Goal: Task Accomplishment & Management: Manage account settings

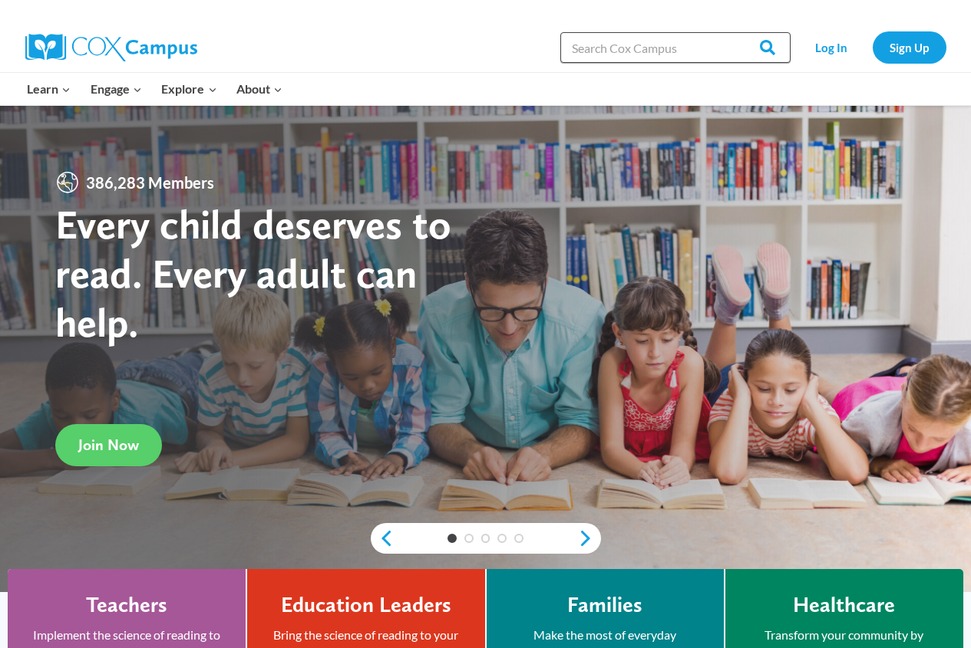
click at [615, 52] on input "Search in [URL][DOMAIN_NAME]" at bounding box center [675, 47] width 230 height 31
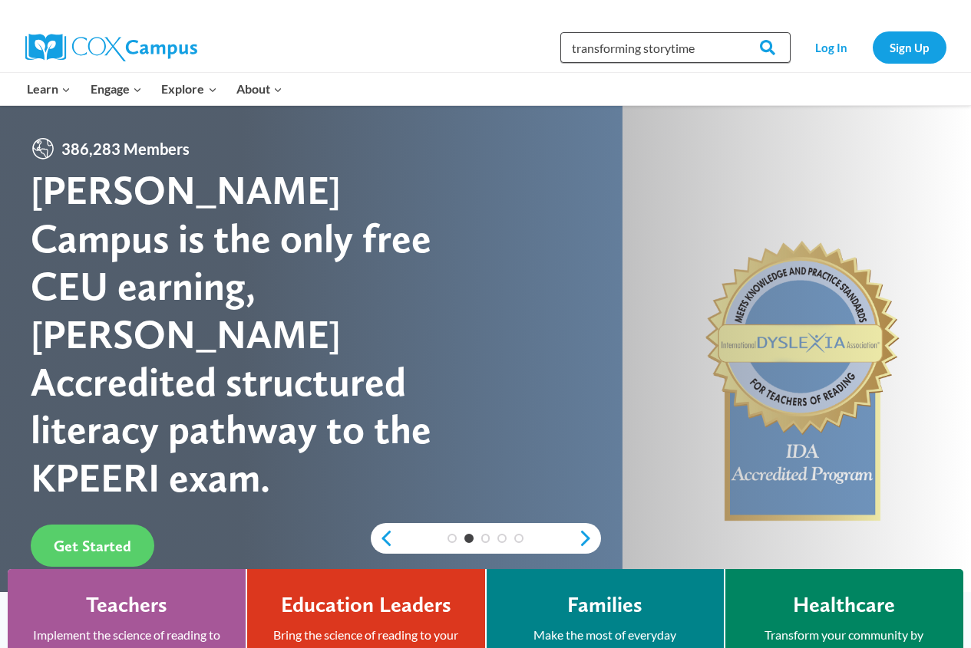
type input "transforming storytime"
click at [731, 32] on input "Search" at bounding box center [761, 47] width 60 height 31
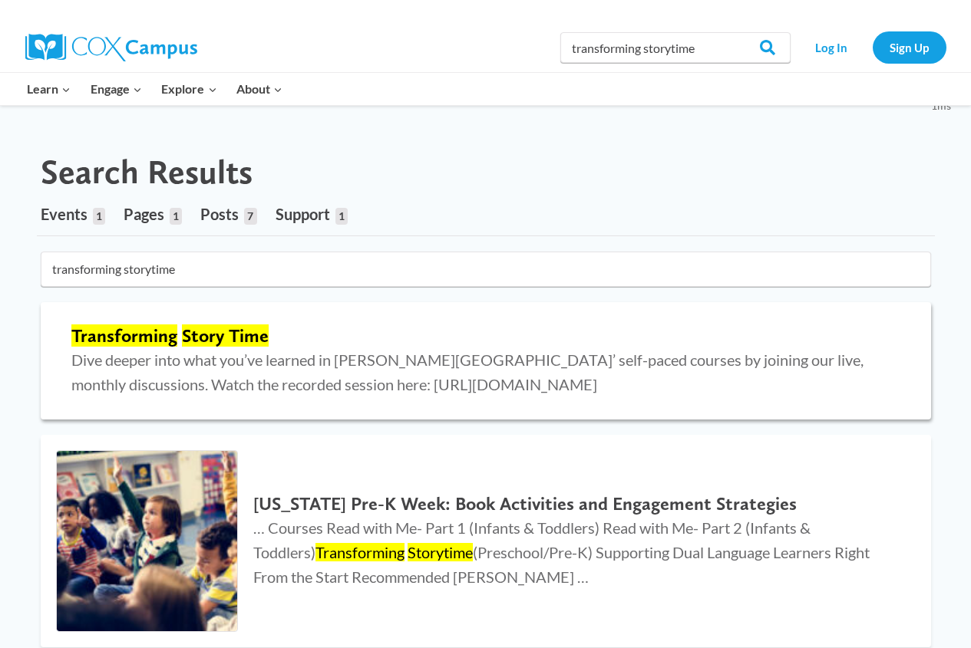
click at [430, 370] on p "Dive deeper into what you’ve learned in Cox Campus’ self-paced courses by joini…" at bounding box center [485, 372] width 829 height 49
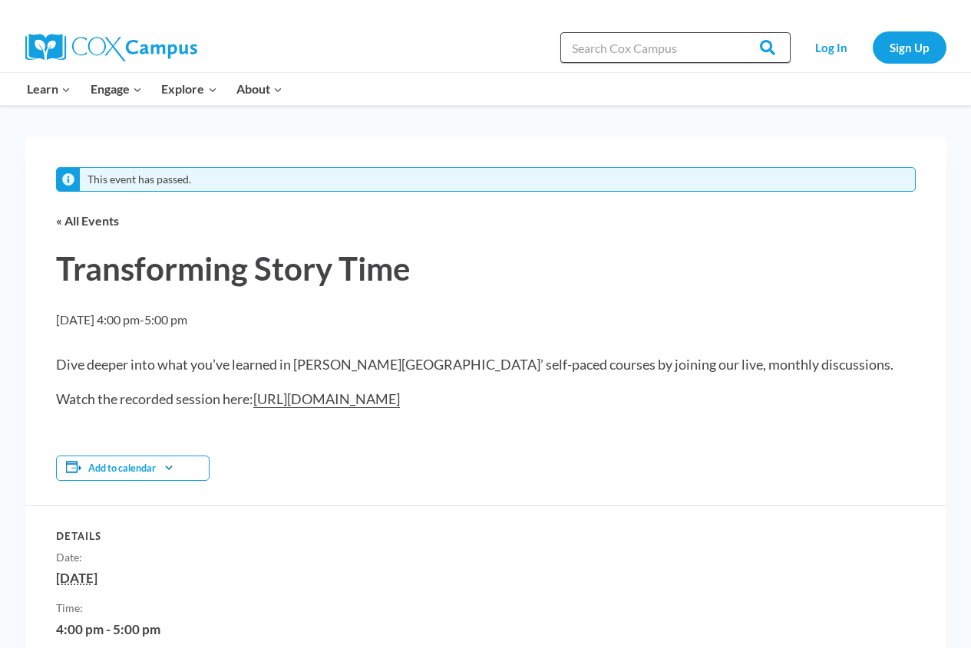
click at [723, 51] on input "Search in [URL][DOMAIN_NAME]" at bounding box center [675, 47] width 230 height 31
type input "classes"
click at [731, 32] on input "Search" at bounding box center [761, 47] width 60 height 31
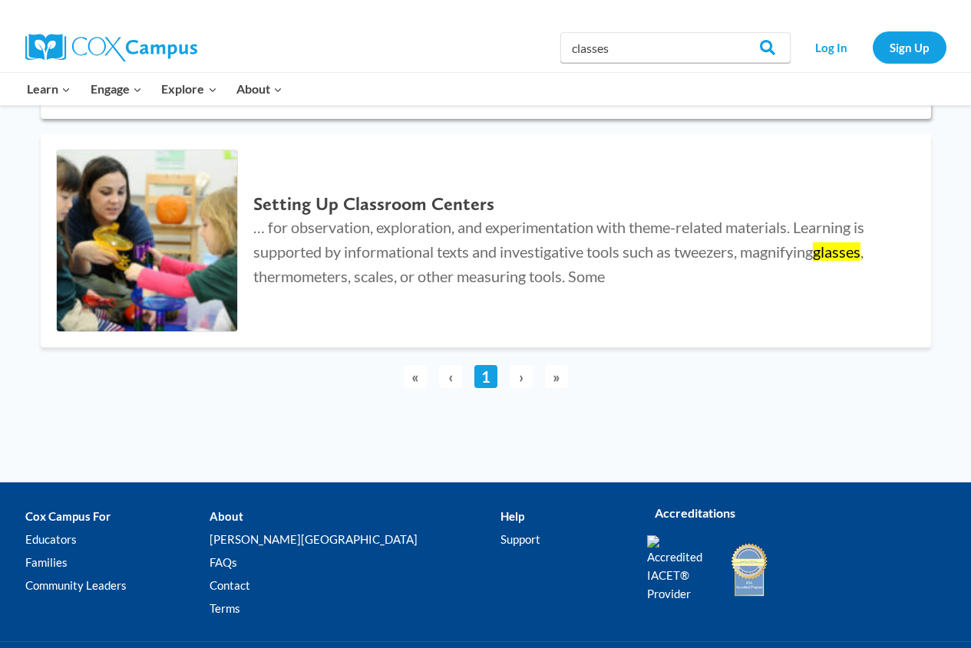
scroll to position [537, 0]
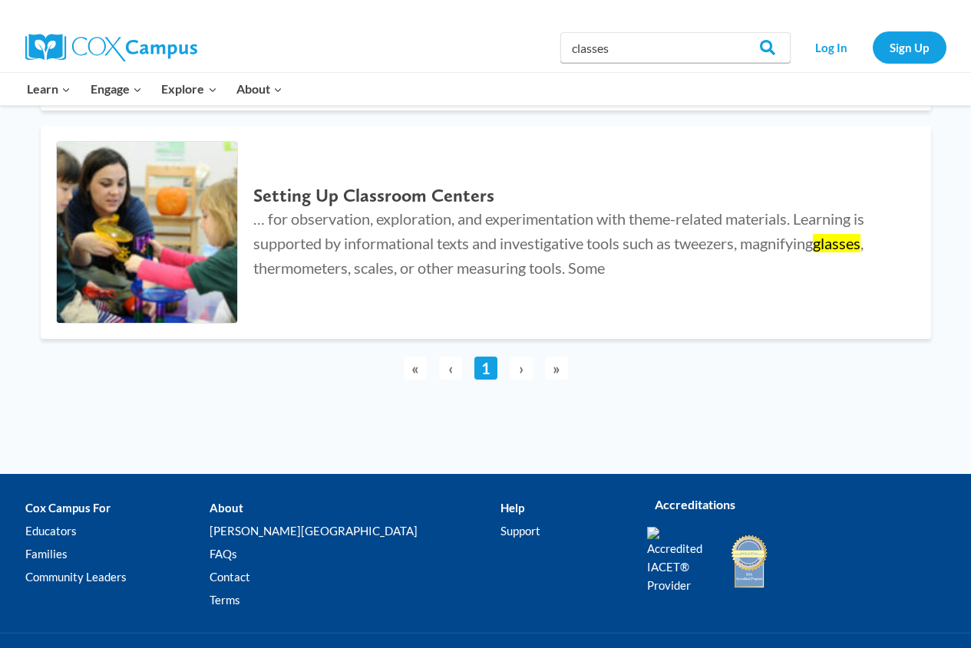
click at [518, 368] on span "›" at bounding box center [521, 368] width 23 height 23
click at [554, 372] on span "»" at bounding box center [556, 368] width 23 height 23
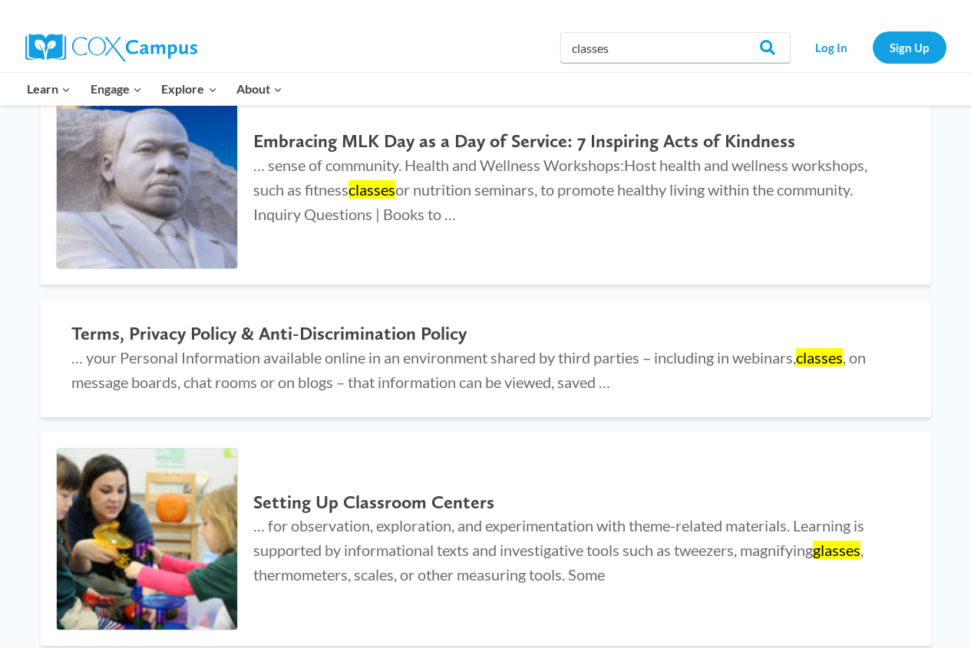
scroll to position [0, 0]
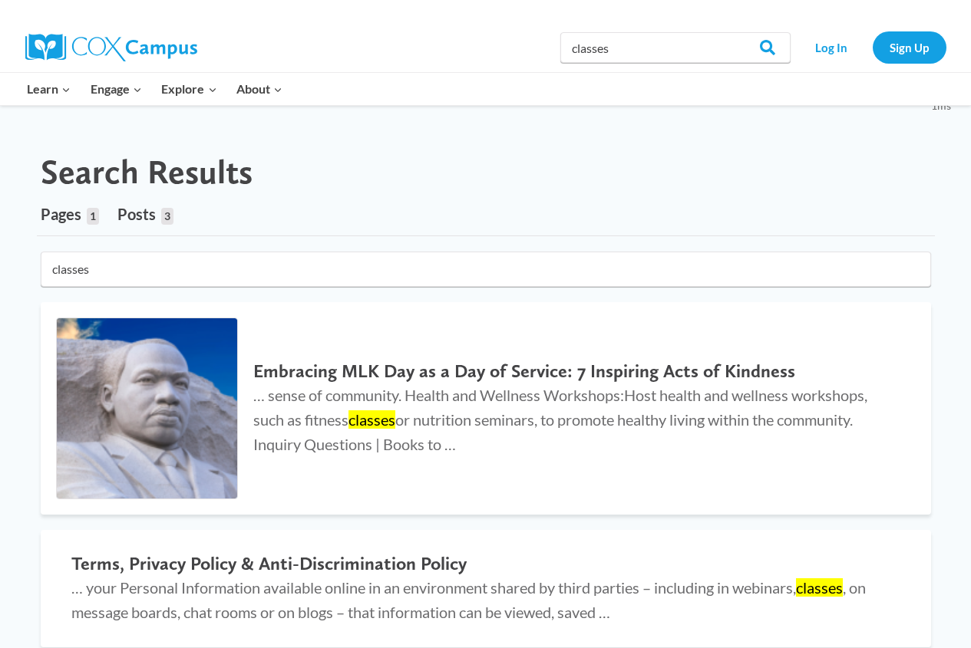
click at [145, 272] on input "classes" at bounding box center [486, 269] width 890 height 35
drag, startPoint x: 135, startPoint y: 268, endPoint x: 43, endPoint y: 267, distance: 92.1
click at [43, 267] on input "classes" at bounding box center [486, 269] width 890 height 35
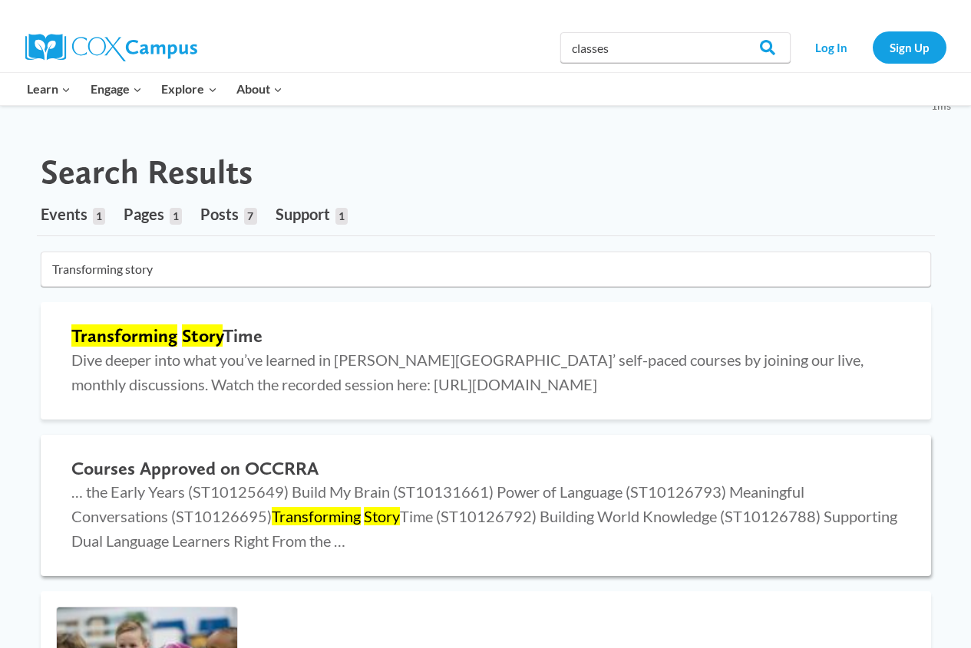
type input "Transforming story"
click at [240, 503] on p "… the Early Years (ST10125649) Build My Brain (ST10131661) Power of Language (S…" at bounding box center [485, 517] width 829 height 74
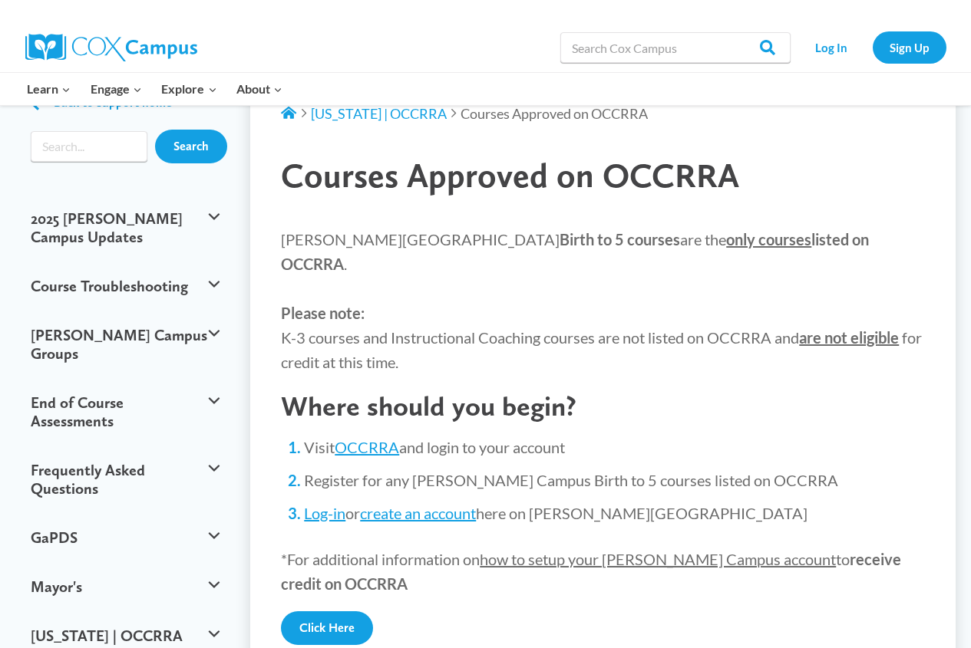
scroll to position [153, 0]
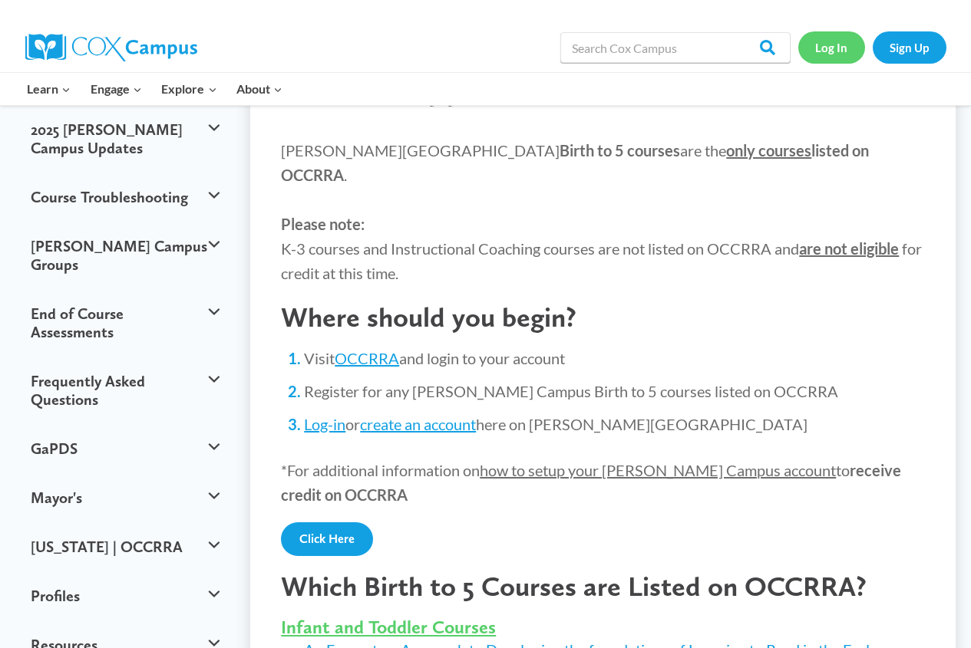
click at [830, 43] on link "Log In" at bounding box center [831, 46] width 67 height 31
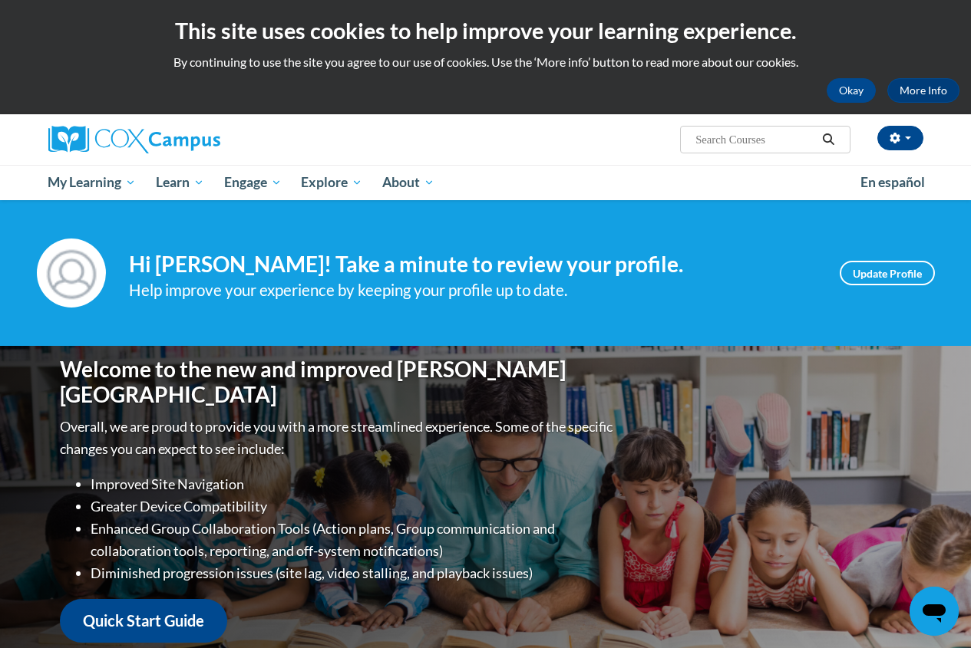
click at [777, 138] on input "Search..." at bounding box center [755, 139] width 123 height 18
type input "transforming storytime"
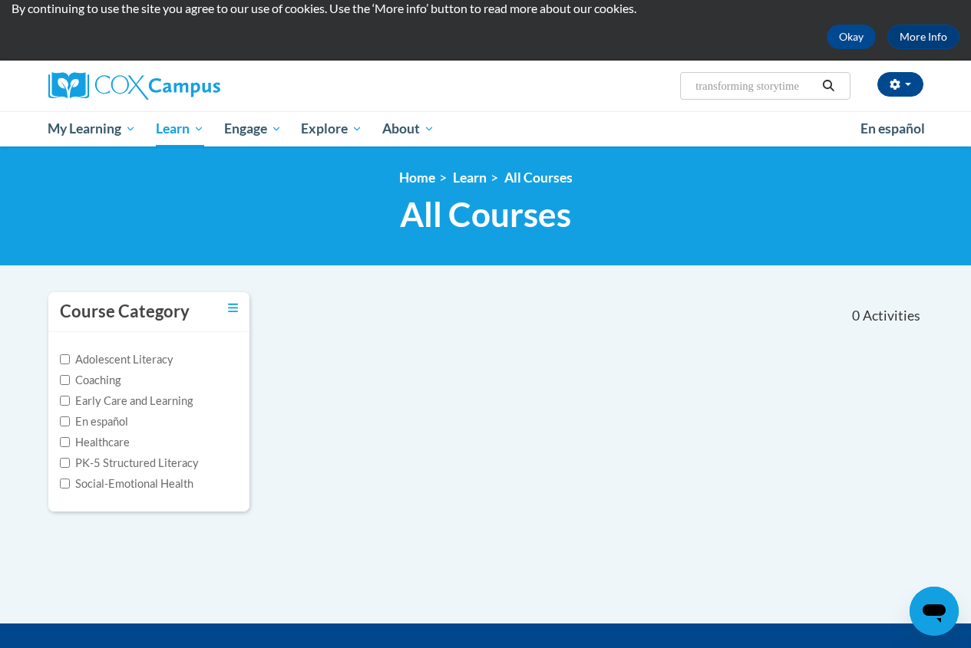
scroll to position [52, 0]
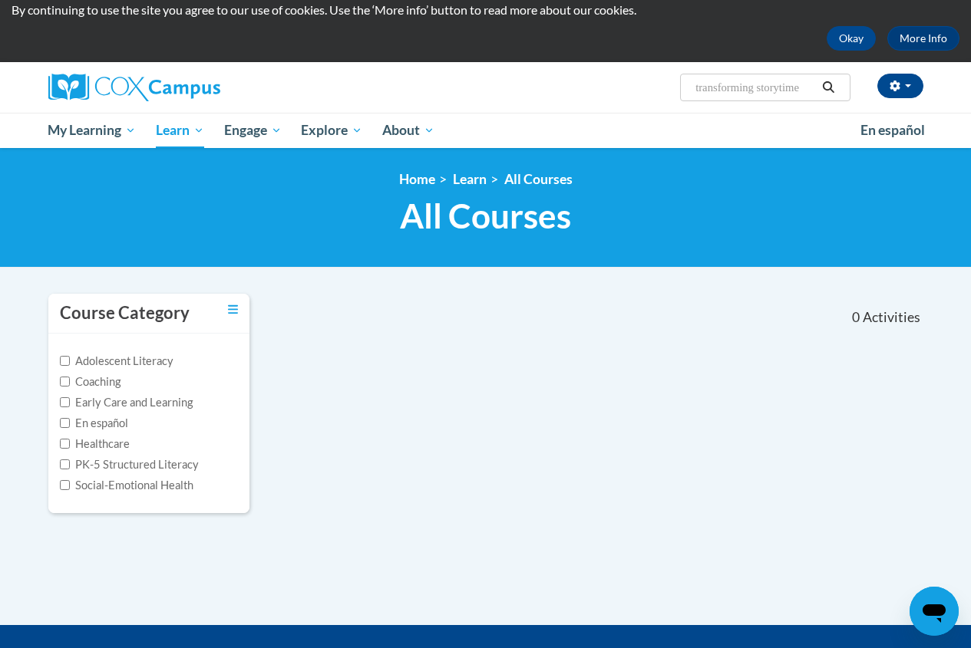
click at [743, 87] on input "transforming storytime" at bounding box center [755, 87] width 123 height 18
type input "transforming storytime"
drag, startPoint x: 815, startPoint y: 91, endPoint x: 604, endPoint y: 91, distance: 211.0
click at [604, 91] on div "Alyssa Baesler (Eastern Daylight Time GMT-0400 ) My Profile Inbox My Transcript…" at bounding box center [635, 81] width 599 height 39
type input "Emergent literacy"
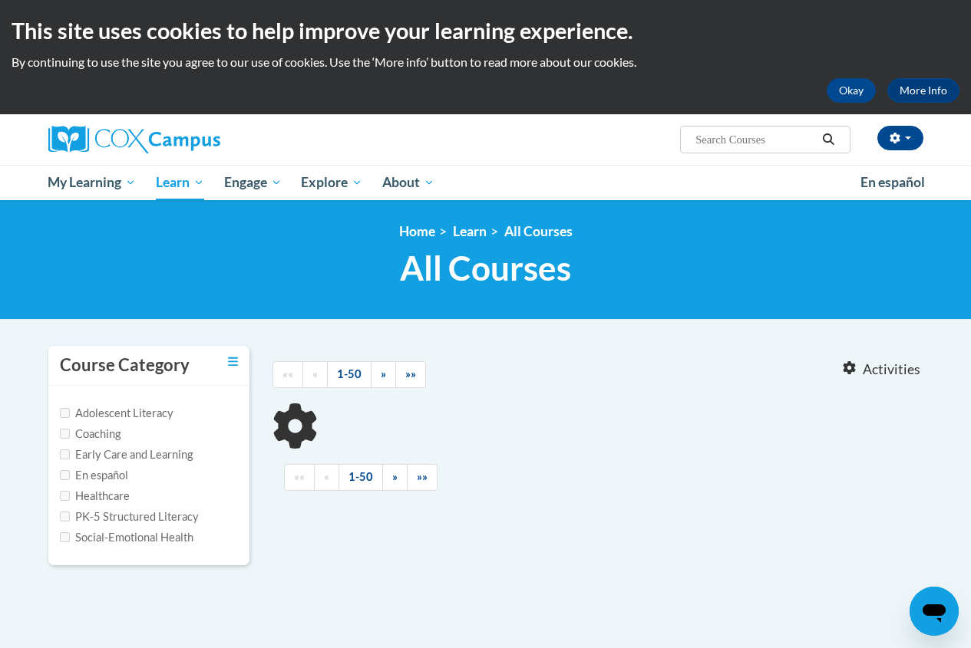
type input "Emergent literacy"
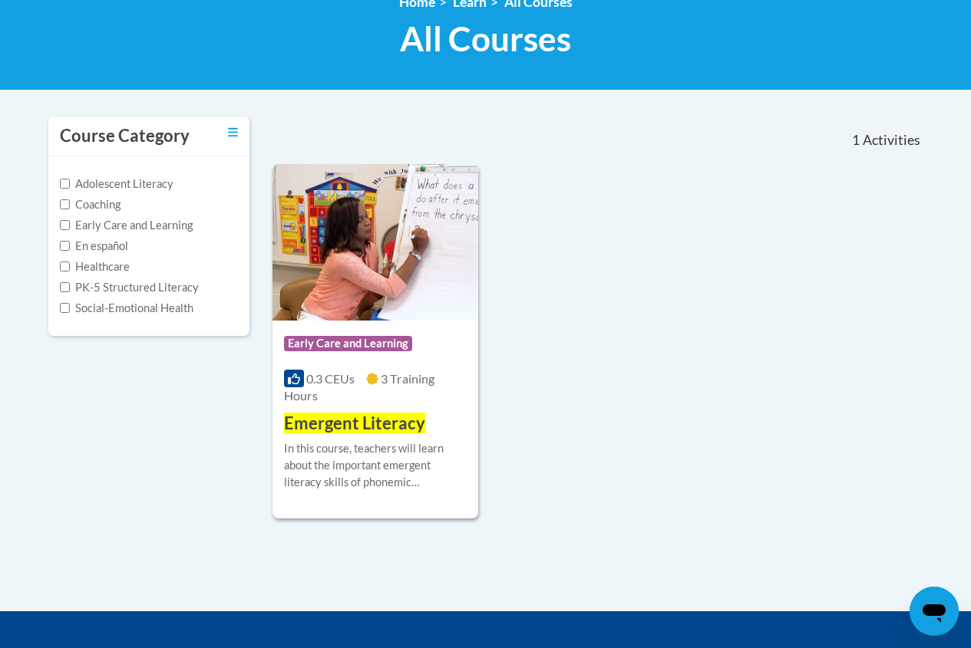
scroll to position [230, 0]
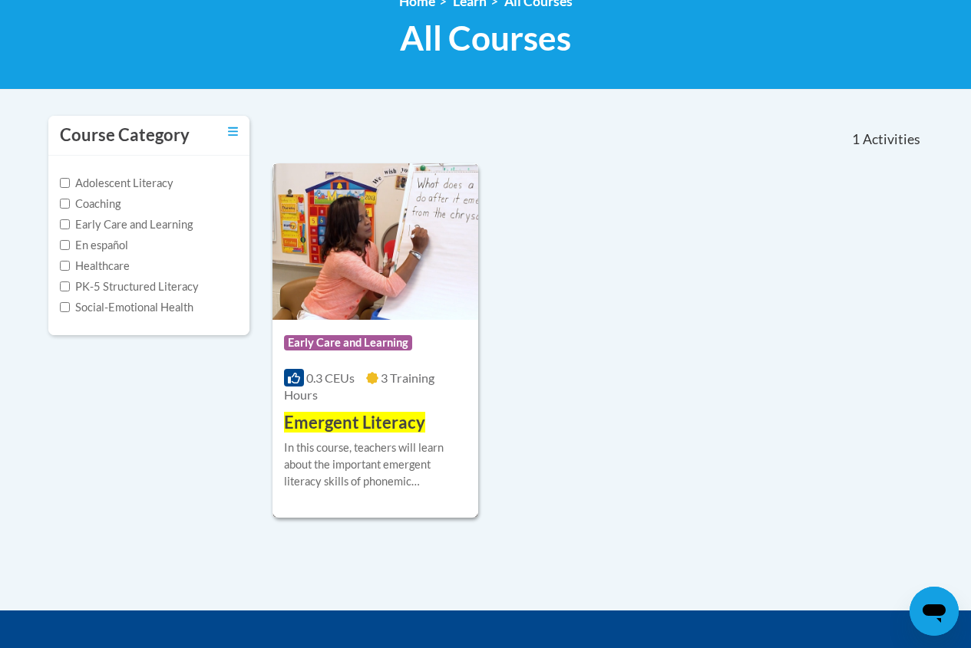
click at [354, 224] on img at bounding box center [375, 241] width 206 height 157
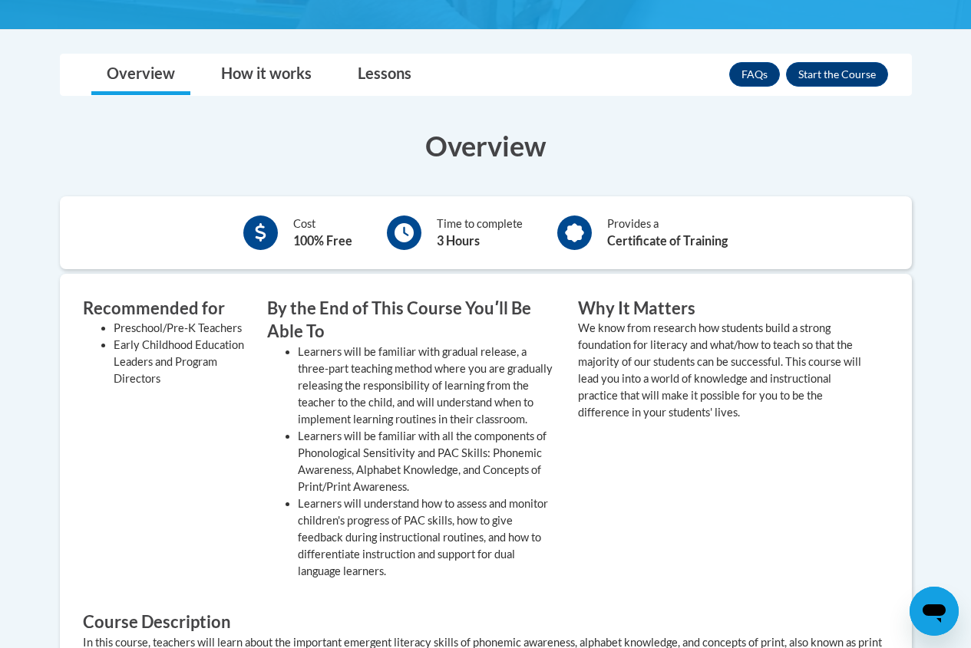
scroll to position [230, 0]
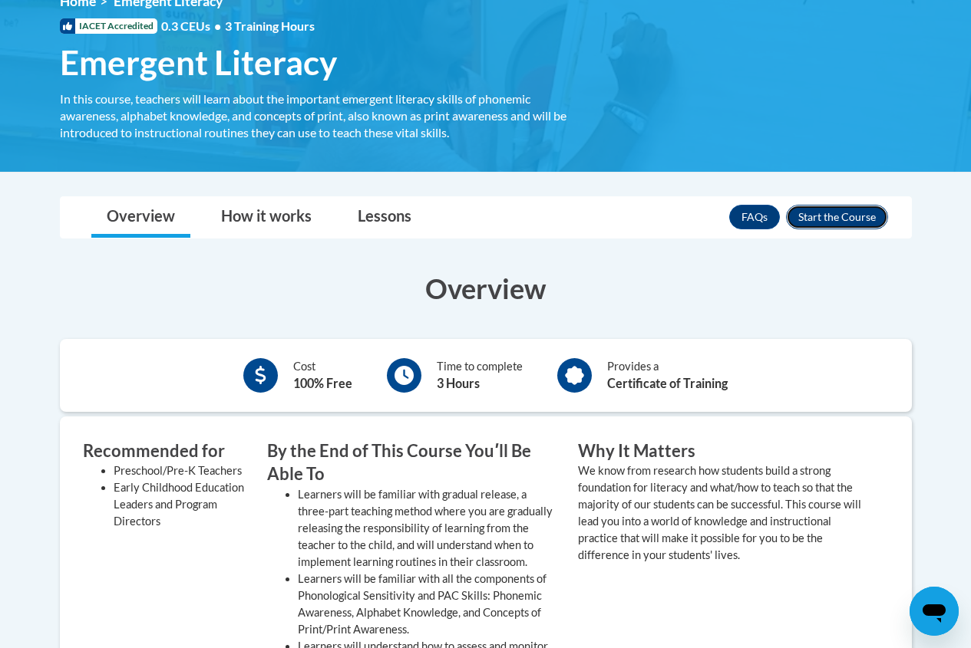
click at [843, 213] on button "Enroll" at bounding box center [837, 217] width 102 height 25
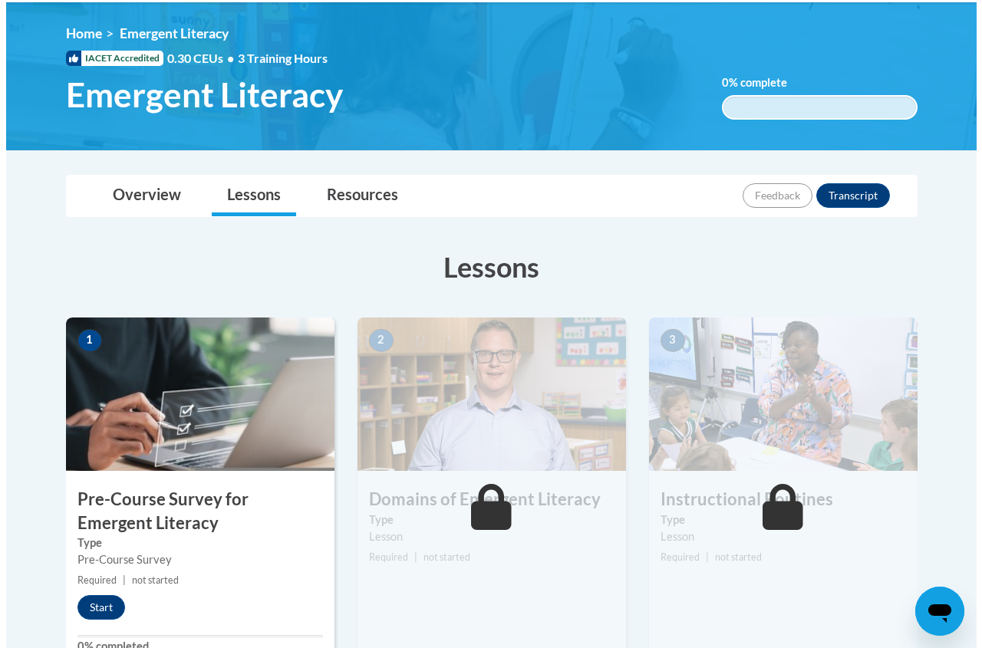
scroll to position [230, 0]
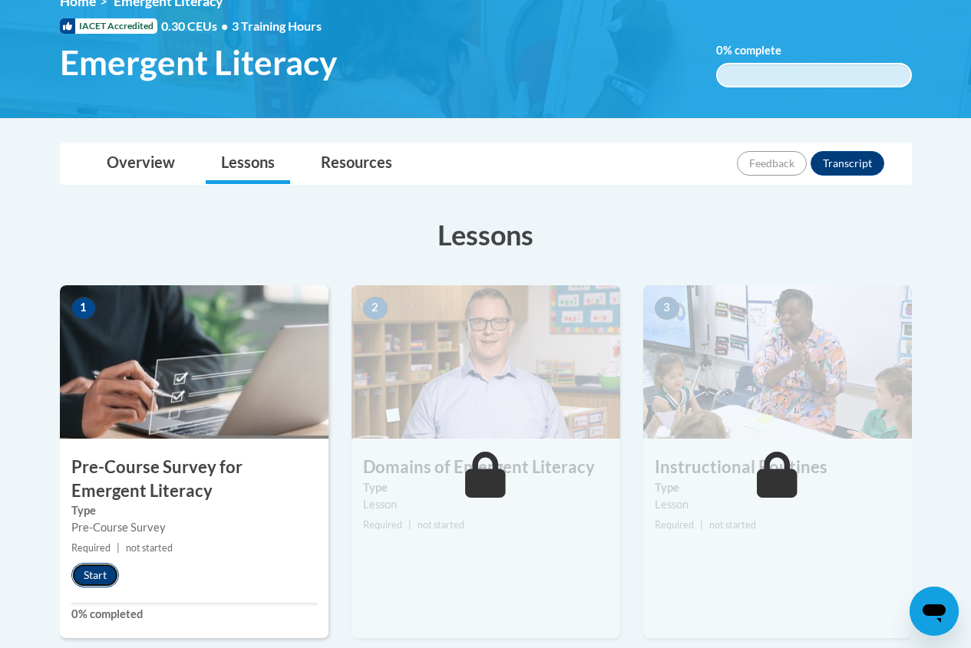
click at [86, 577] on button "Start" at bounding box center [95, 575] width 48 height 25
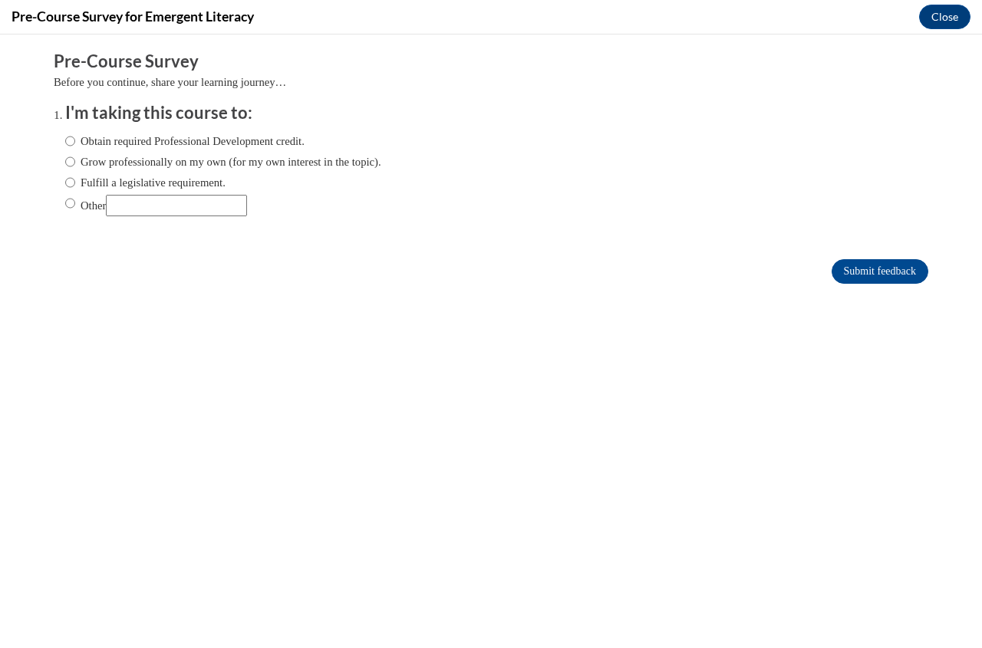
scroll to position [0, 0]
click at [67, 140] on label "Obtain required Professional Development credit." at bounding box center [184, 141] width 239 height 17
click at [67, 140] on input "Obtain required Professional Development credit." at bounding box center [70, 141] width 10 height 17
radio input "true"
click at [857, 266] on input "Submit feedback" at bounding box center [880, 271] width 97 height 25
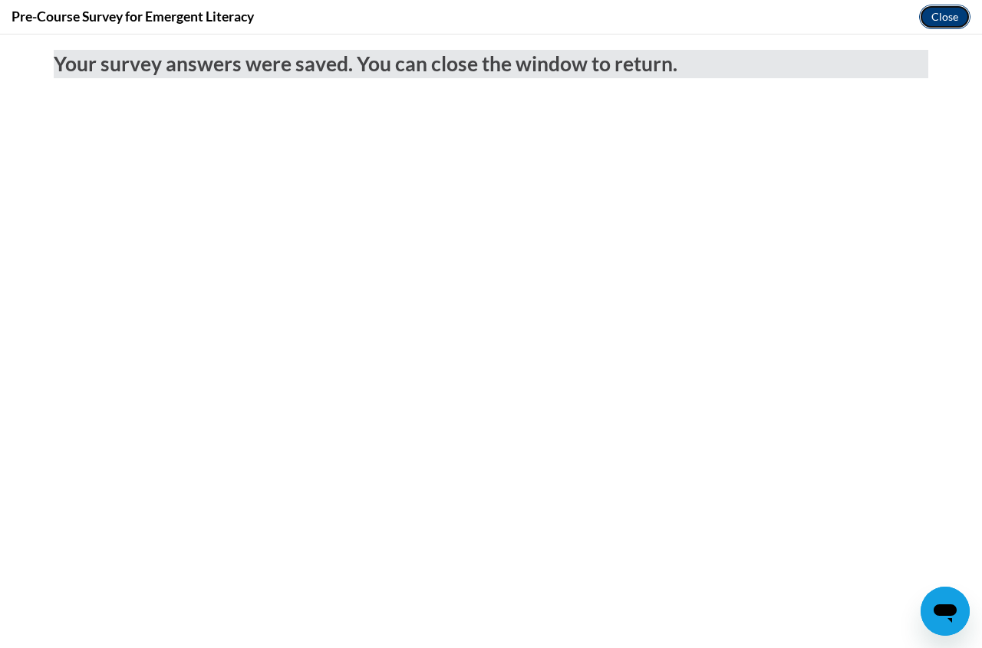
click at [939, 17] on button "Close" at bounding box center [944, 17] width 51 height 25
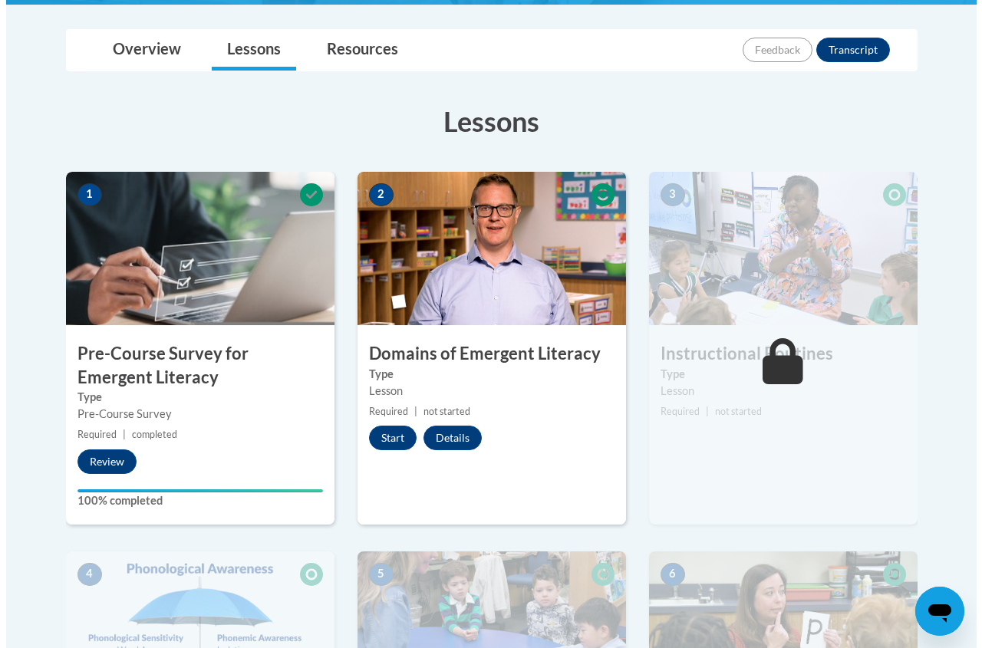
scroll to position [384, 0]
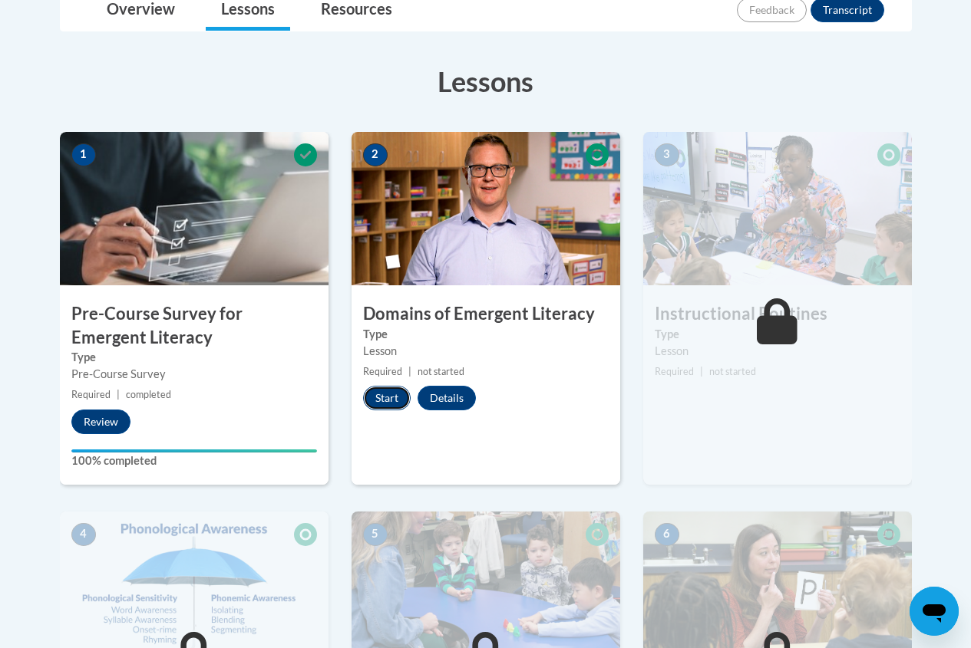
click at [382, 394] on button "Start" at bounding box center [387, 398] width 48 height 25
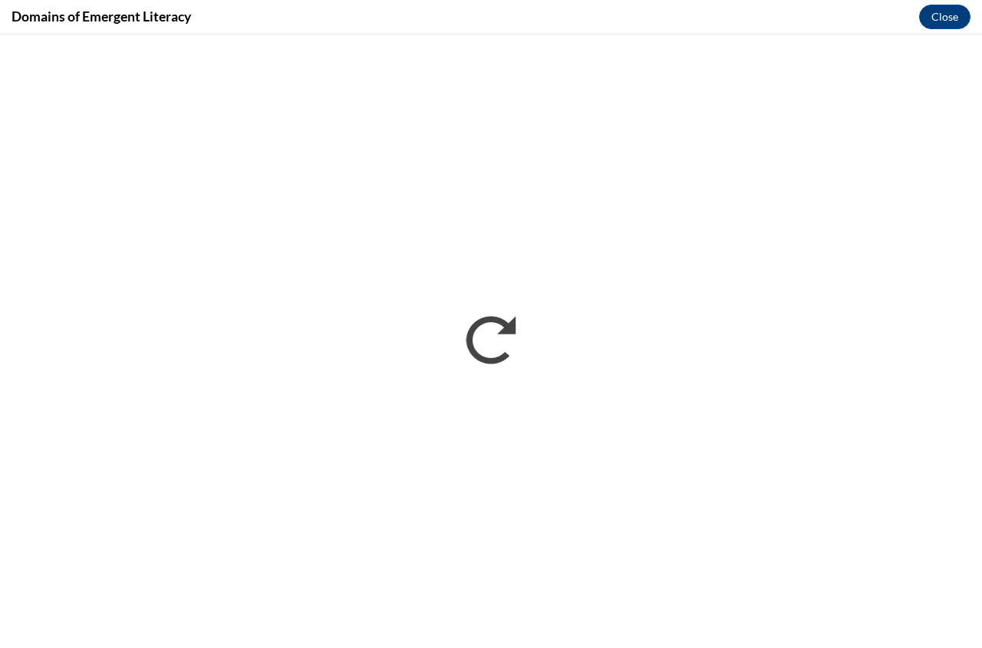
scroll to position [0, 0]
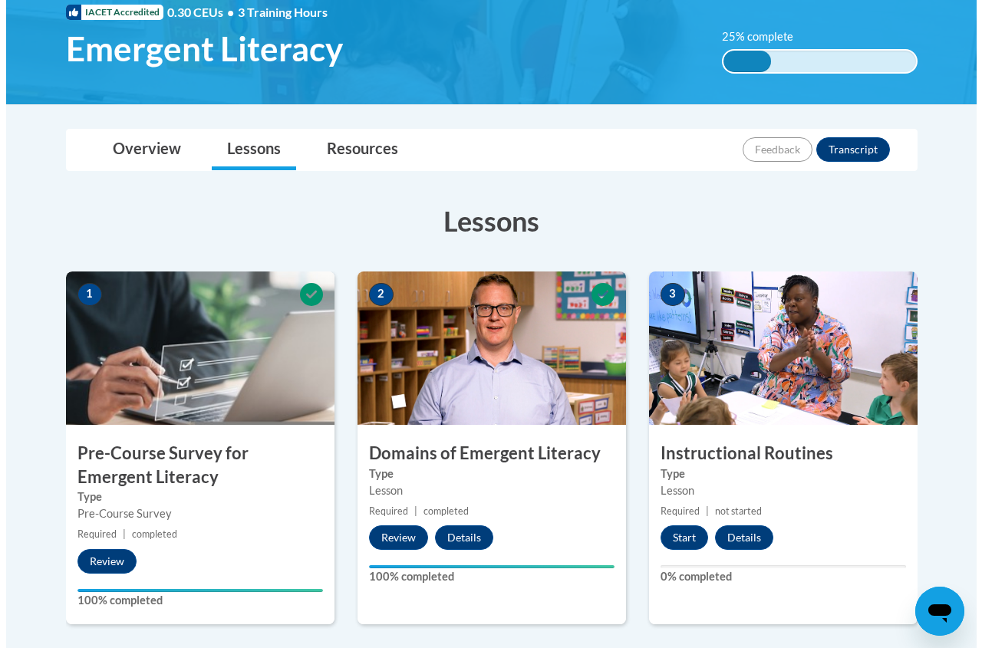
scroll to position [307, 0]
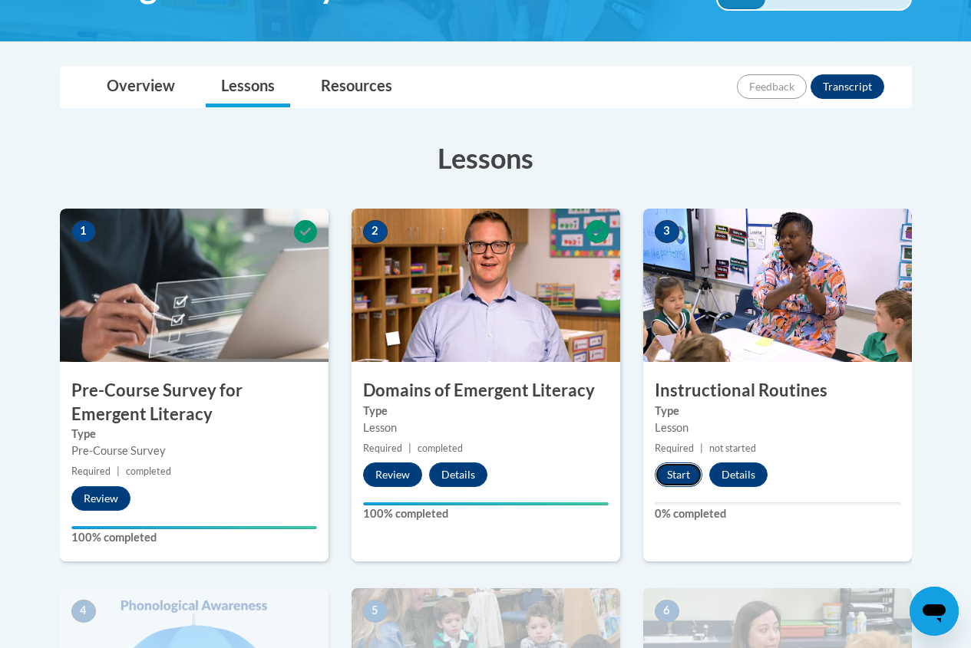
click at [670, 477] on button "Start" at bounding box center [679, 475] width 48 height 25
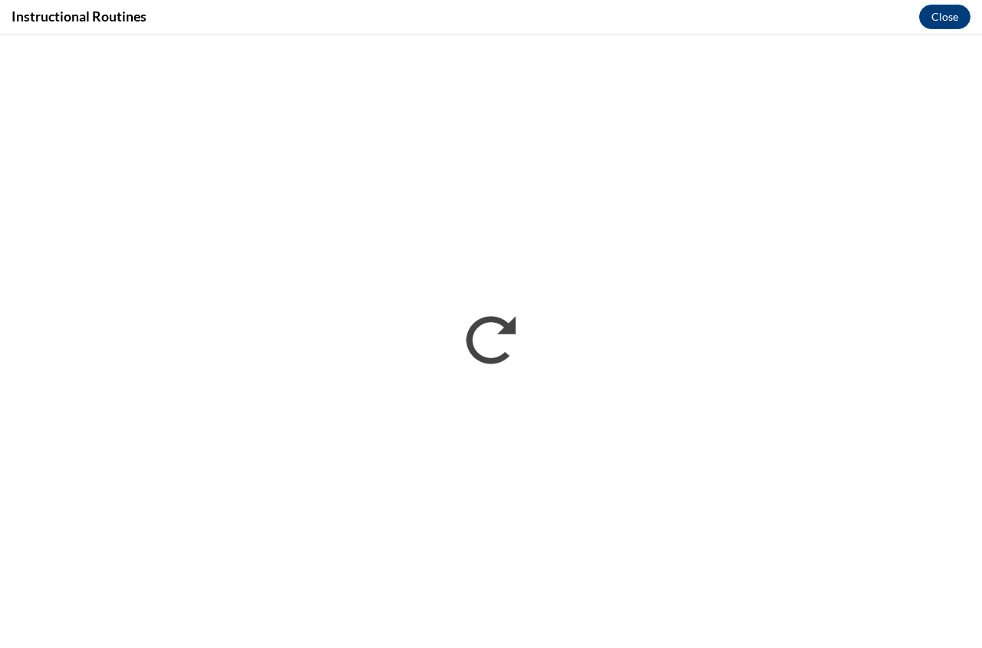
scroll to position [0, 0]
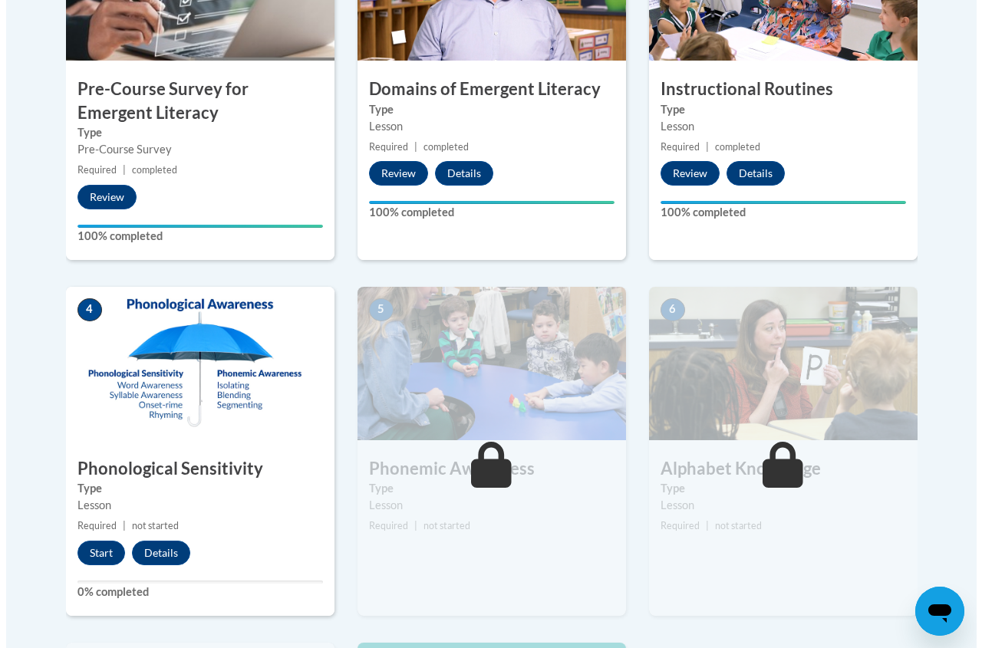
scroll to position [614, 0]
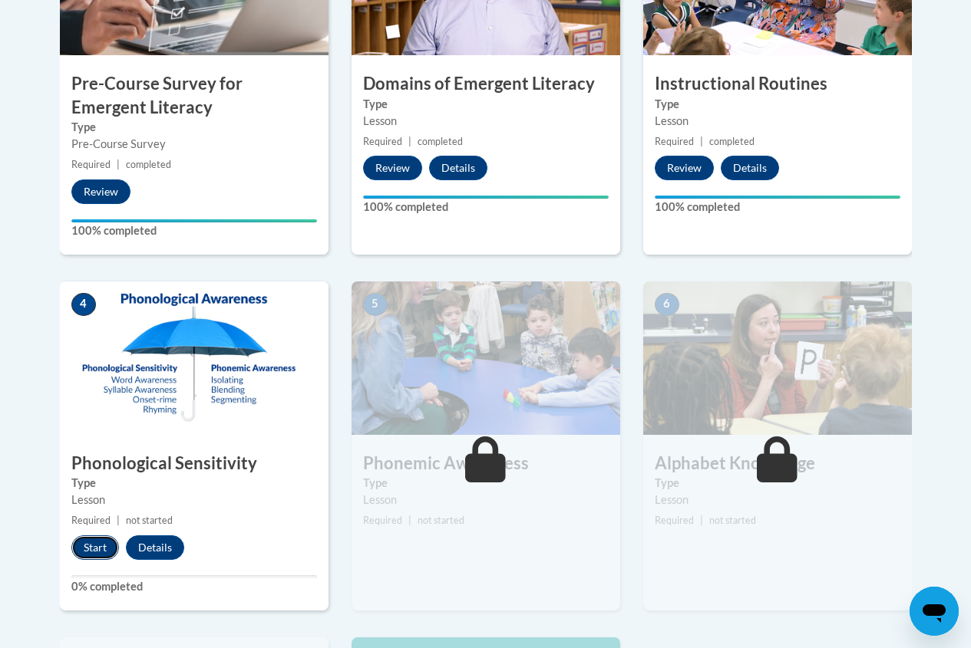
click at [91, 544] on button "Start" at bounding box center [95, 548] width 48 height 25
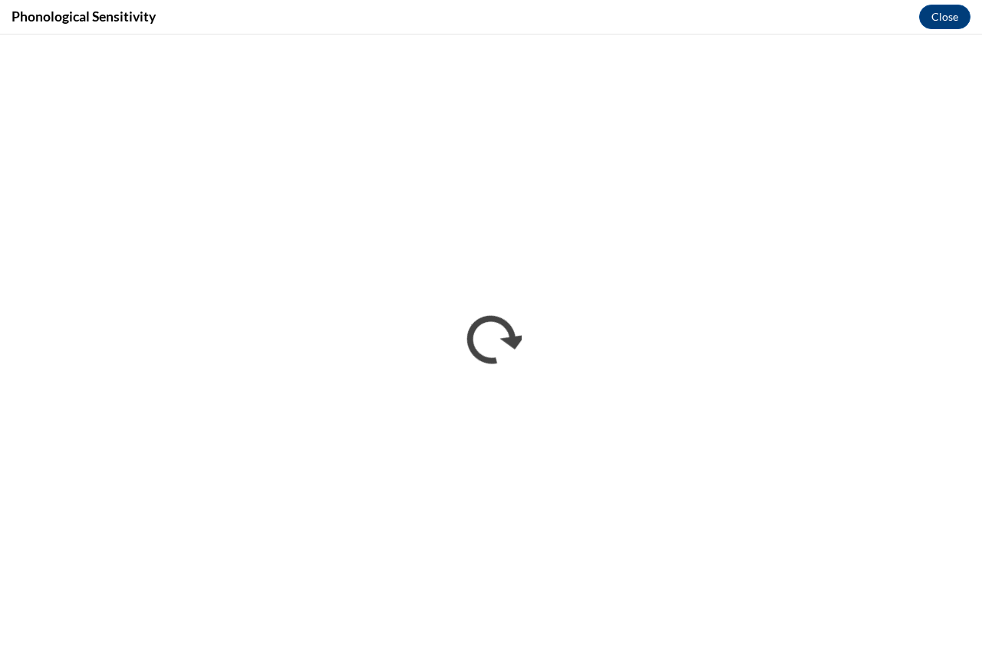
scroll to position [0, 0]
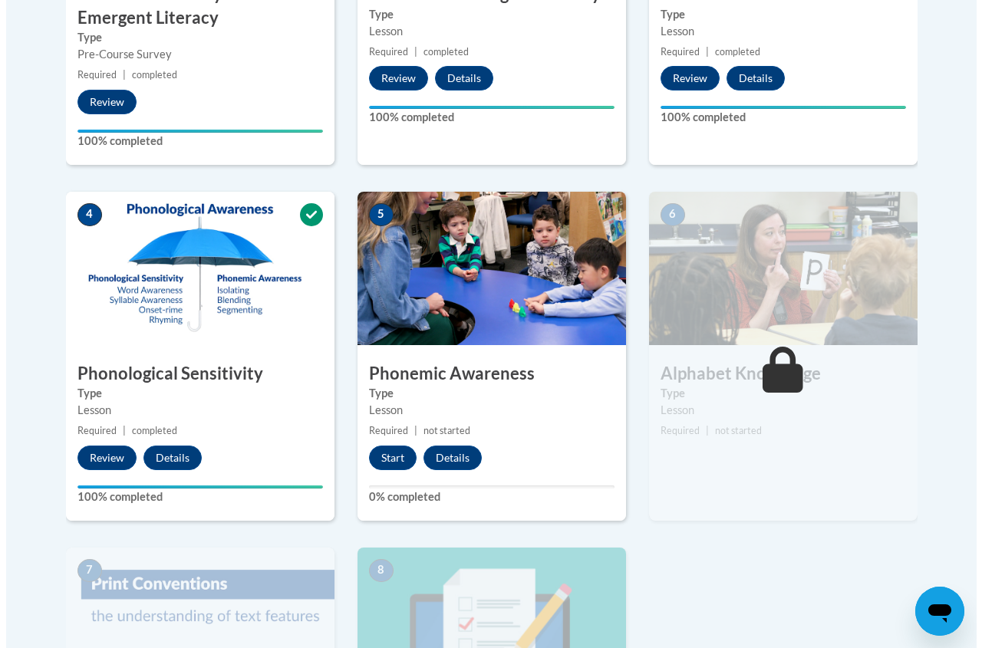
scroll to position [844, 0]
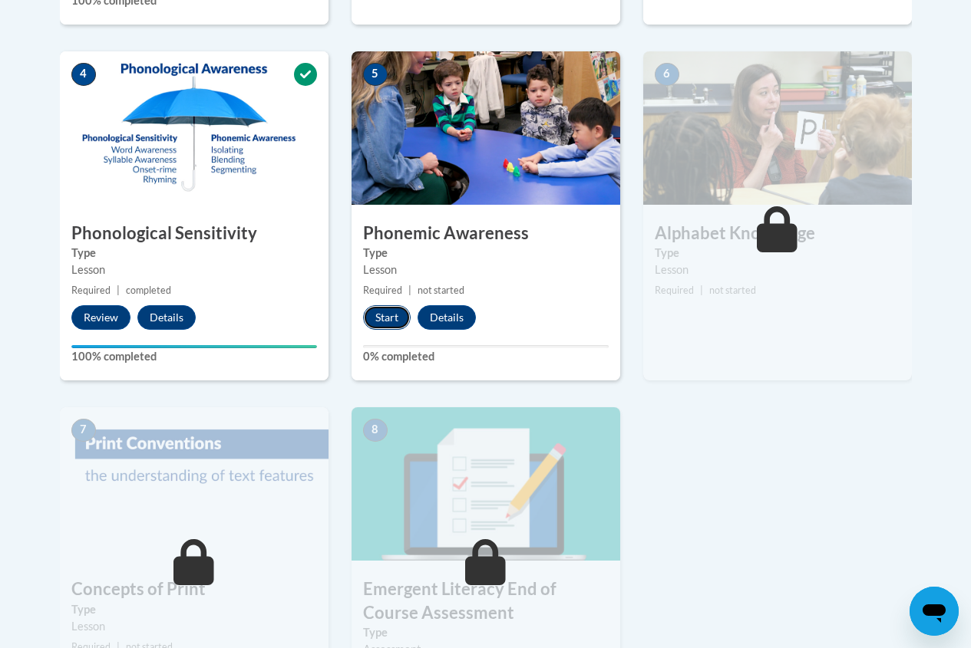
click at [374, 319] on button "Start" at bounding box center [387, 317] width 48 height 25
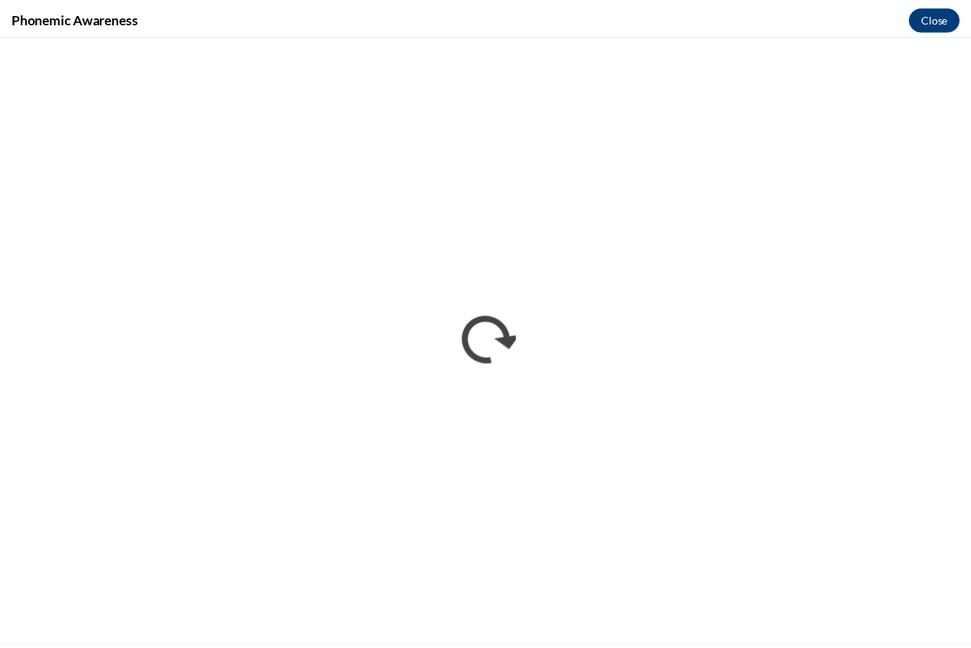
scroll to position [0, 0]
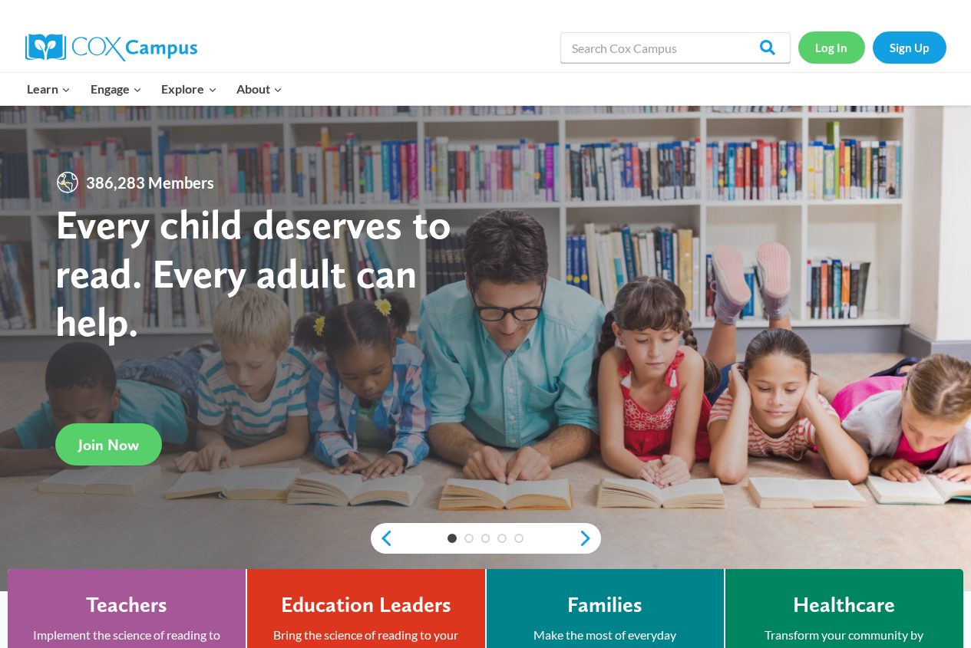
click at [827, 44] on link "Log In" at bounding box center [831, 46] width 67 height 31
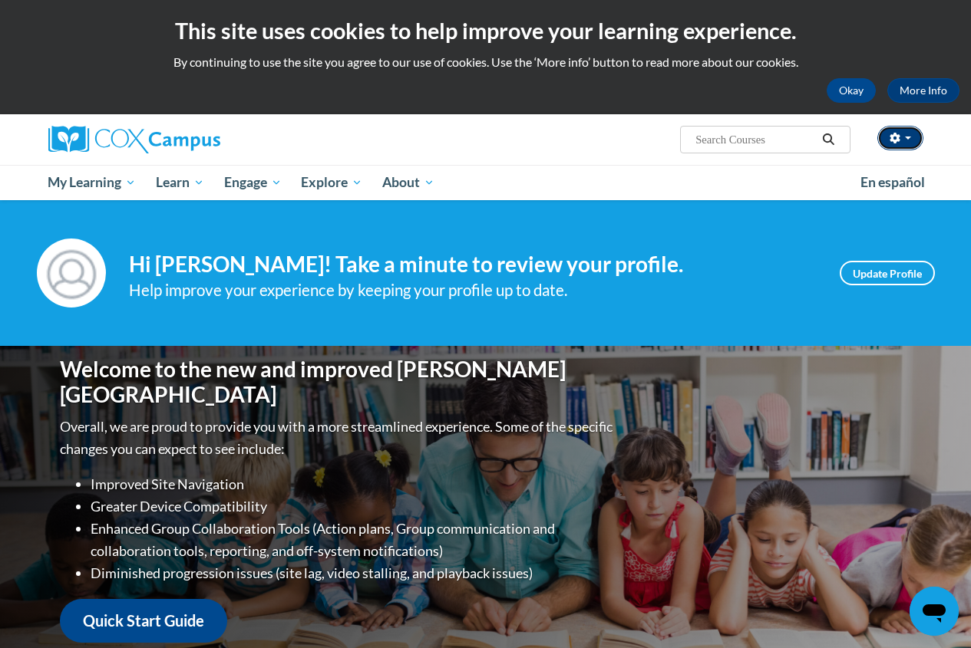
click at [908, 139] on span "button" at bounding box center [908, 138] width 6 height 3
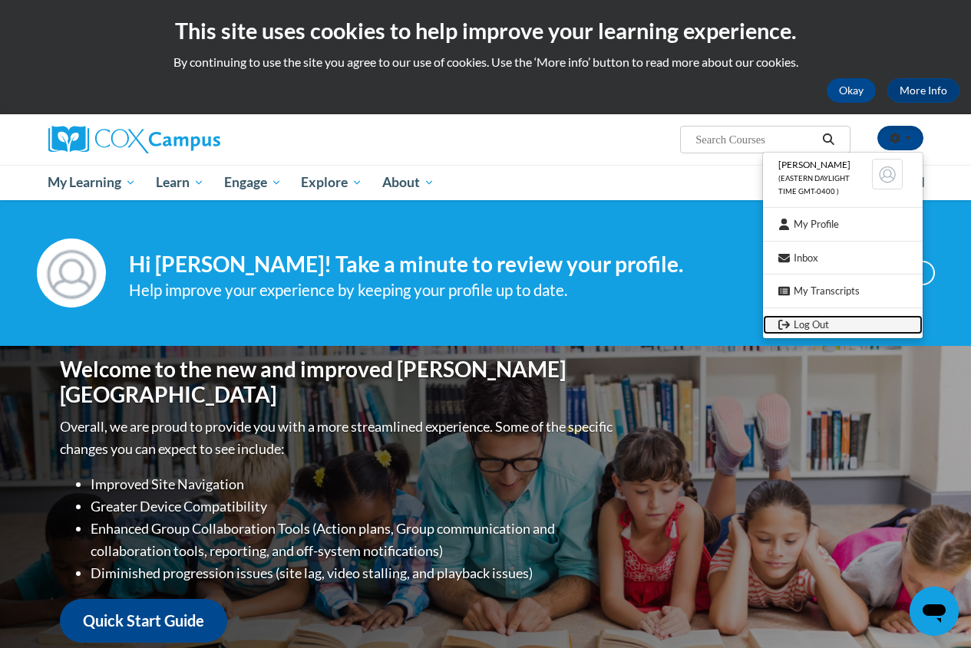
click at [798, 325] on link "Log Out" at bounding box center [843, 324] width 160 height 19
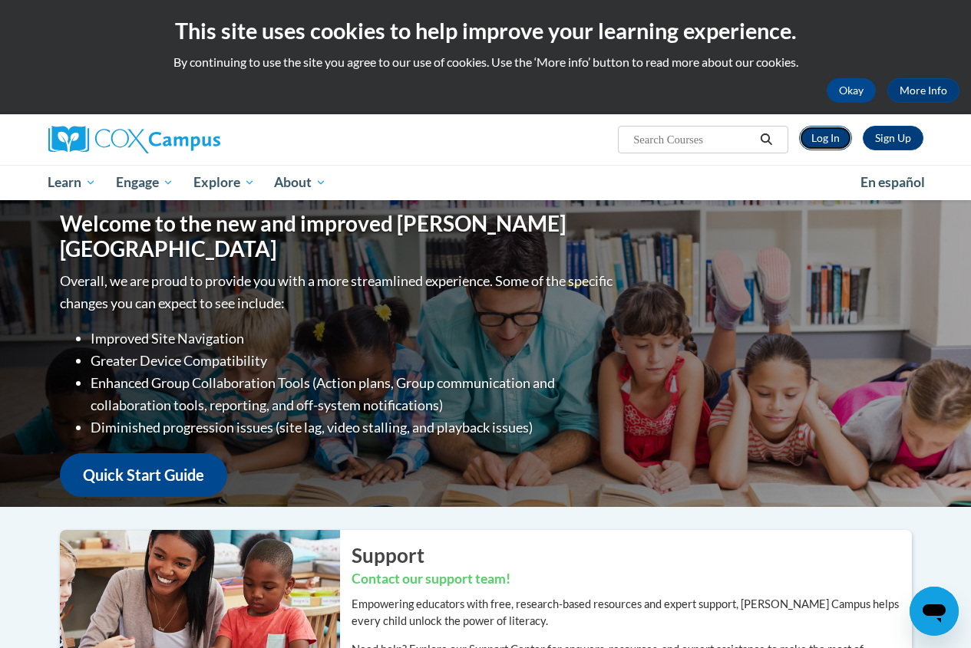
click at [831, 138] on link "Log In" at bounding box center [825, 138] width 53 height 25
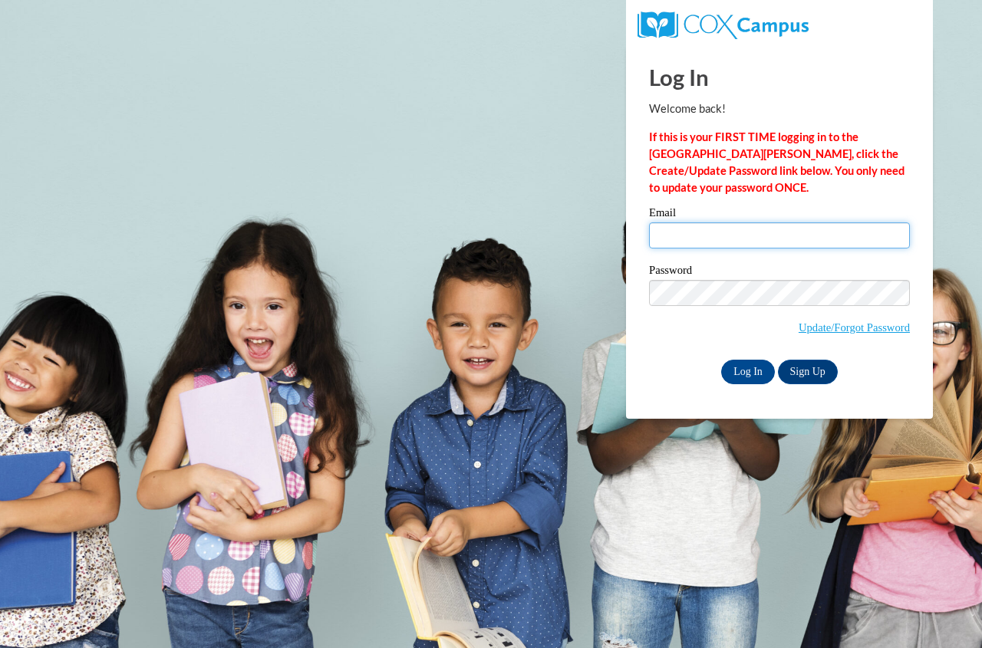
click at [724, 235] on input "Email" at bounding box center [779, 236] width 261 height 26
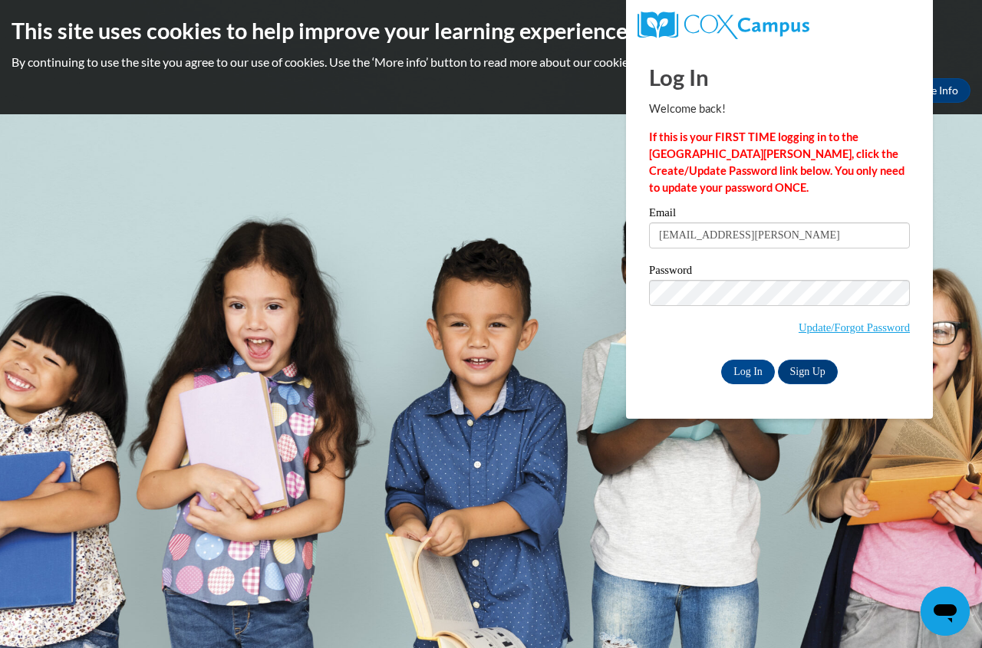
type input "alyssa.baesler@capitaldayschool.netkiah"
drag, startPoint x: 861, startPoint y: 233, endPoint x: 381, endPoint y: 218, distance: 479.8
click at [381, 218] on body "This site uses cookies to help improve your learning experience. By continuing …" at bounding box center [491, 324] width 982 height 648
click at [694, 237] on input "Email" at bounding box center [779, 236] width 261 height 26
type input "kiah.rowland@capitaldayschool.net"
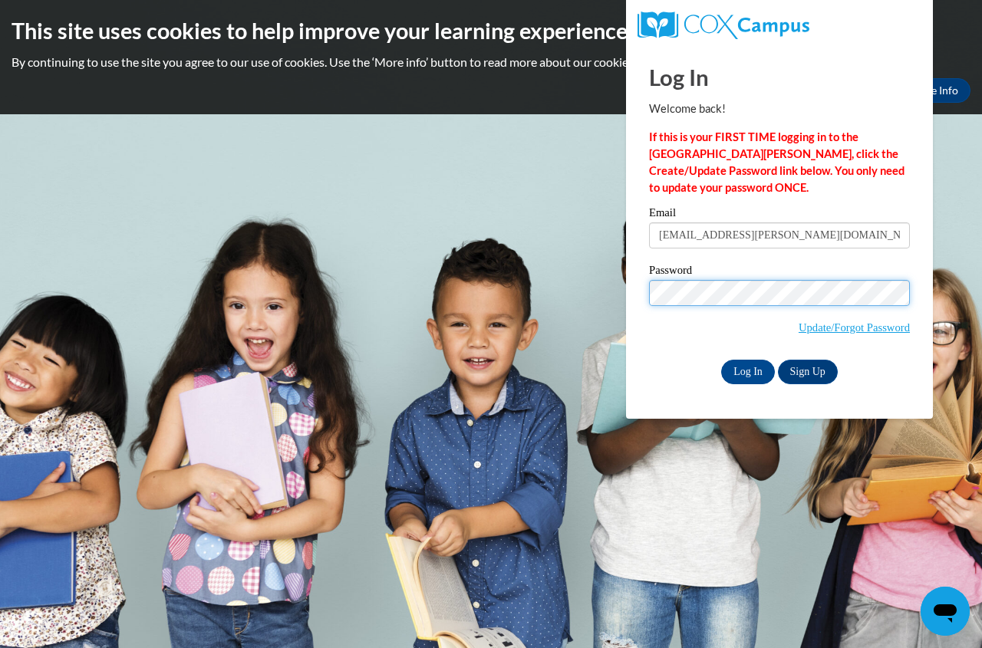
click at [600, 295] on body "This site uses cookies to help improve your learning experience. By continuing …" at bounding box center [491, 324] width 982 height 648
click at [654, 334] on span "Update/Forgot Password" at bounding box center [779, 312] width 261 height 64
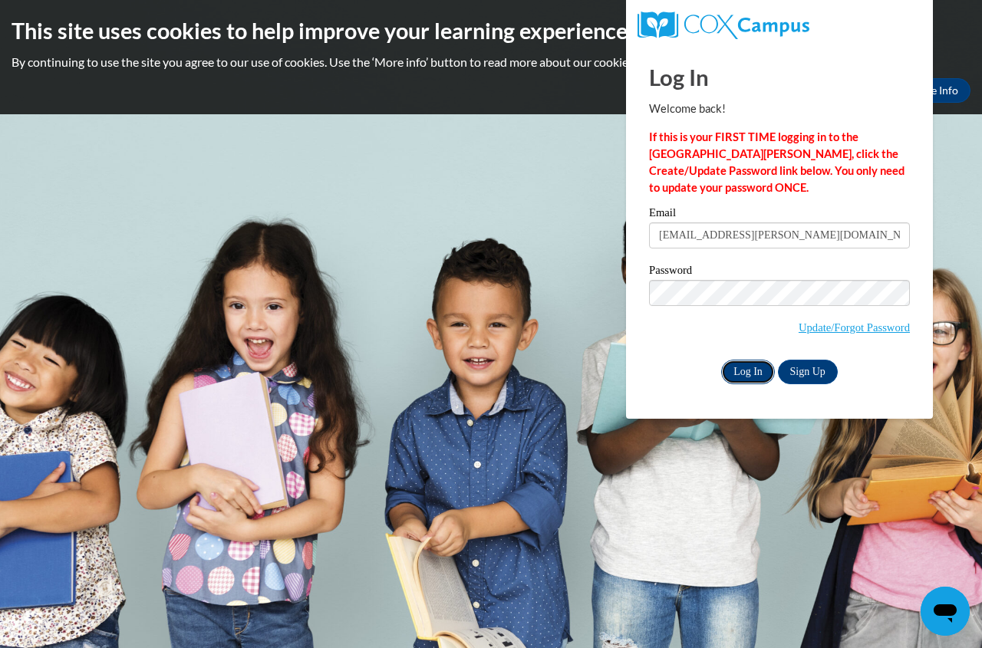
click at [757, 368] on input "Log In" at bounding box center [748, 372] width 54 height 25
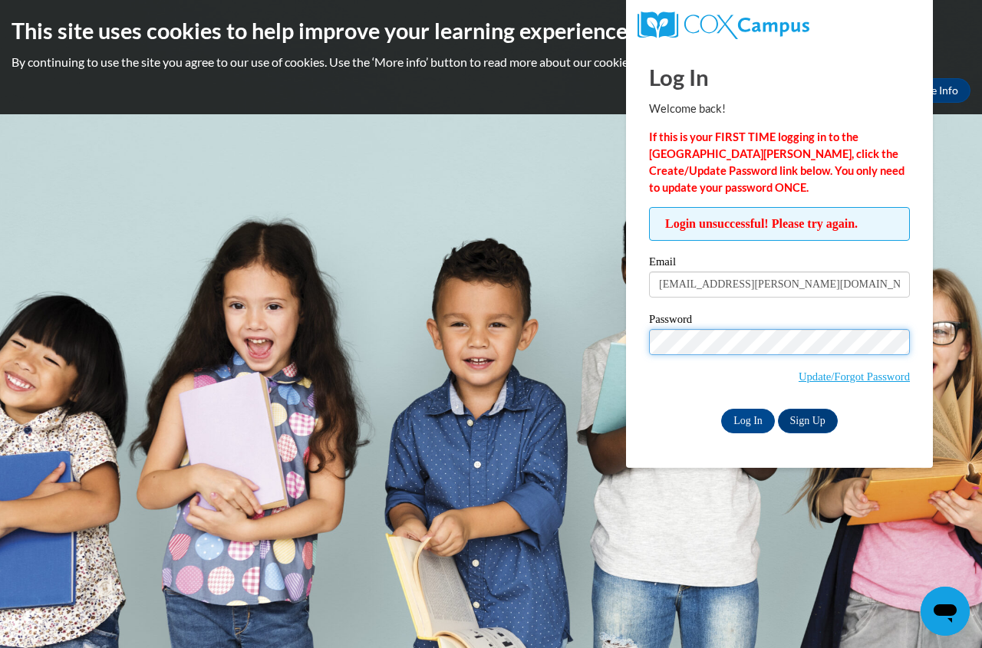
click at [721, 409] on input "Log In" at bounding box center [748, 421] width 54 height 25
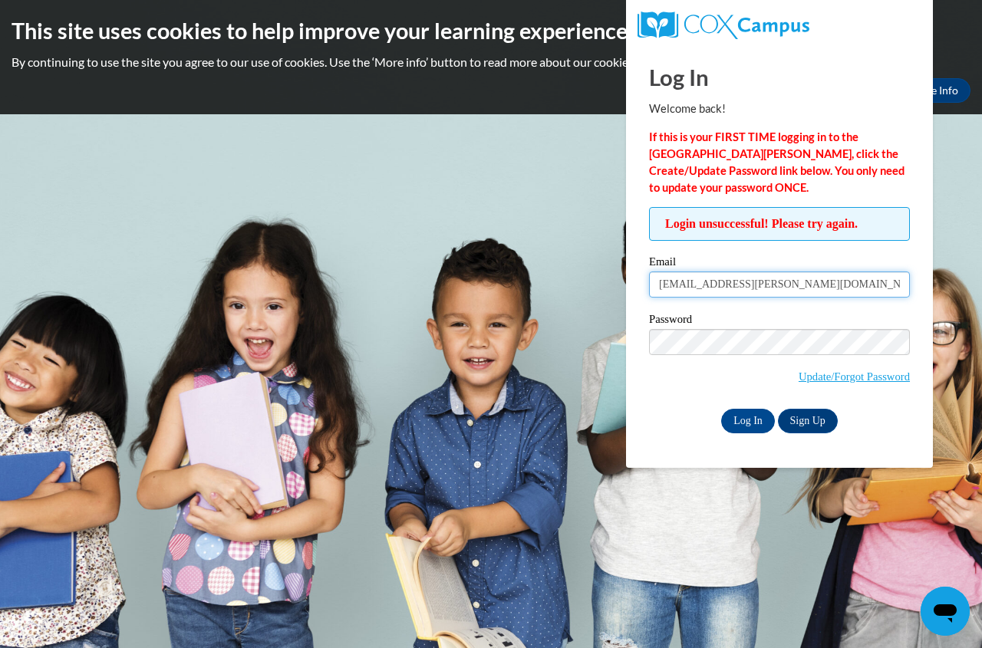
drag, startPoint x: 843, startPoint y: 282, endPoint x: 730, endPoint y: 291, distance: 113.9
click at [730, 291] on input "kiah.rowland@capitaldayschool.net" at bounding box center [779, 285] width 261 height 26
click at [681, 285] on input "kiah.rowland@" at bounding box center [779, 285] width 261 height 26
click at [714, 287] on input "kiahrowland@" at bounding box center [779, 285] width 261 height 26
click at [740, 287] on input "kiahrowland51@" at bounding box center [779, 285] width 261 height 26
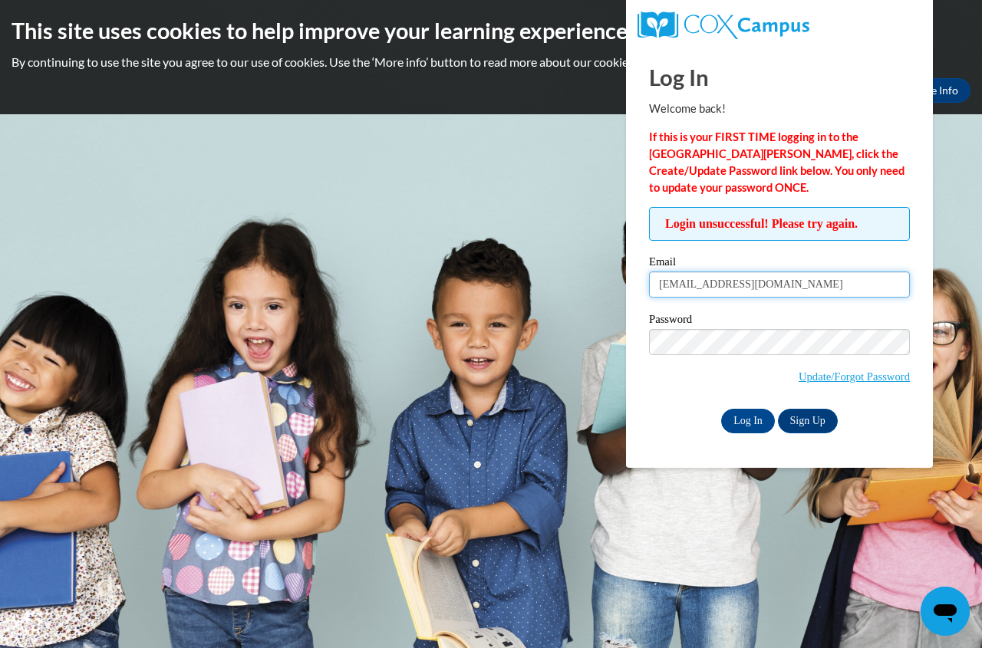
type input "kiahrowland51@gmail.com"
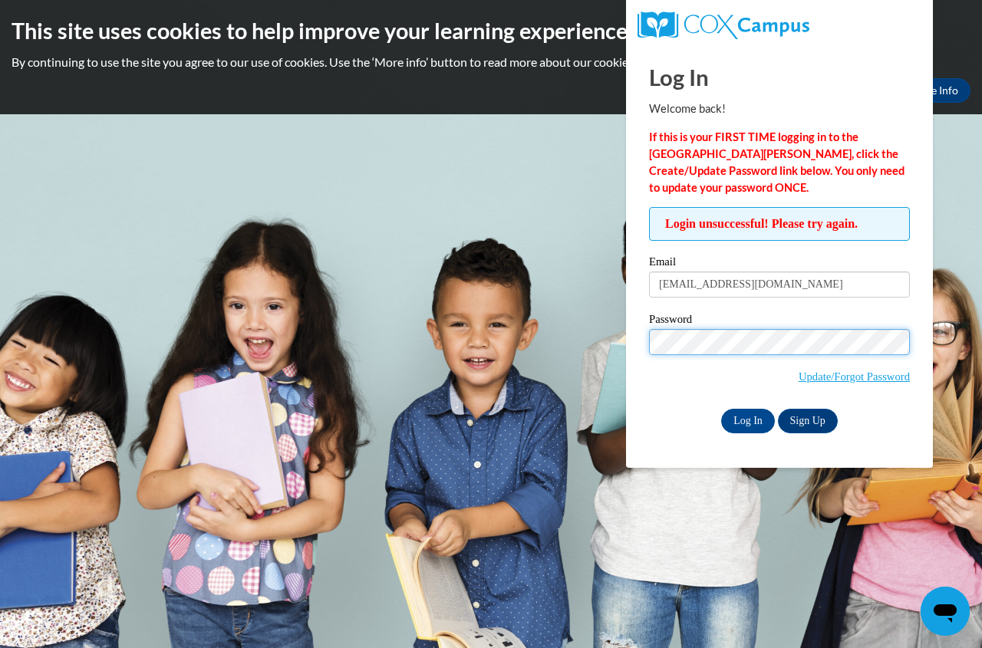
click at [721, 409] on input "Log In" at bounding box center [748, 421] width 54 height 25
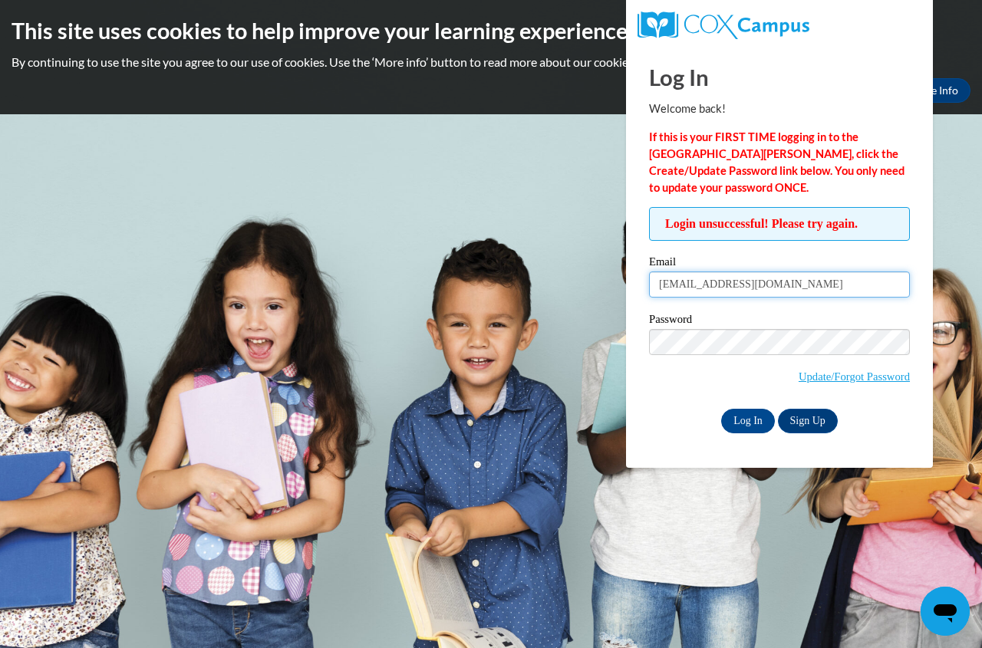
click at [678, 287] on input "[EMAIL_ADDRESS][DOMAIN_NAME]" at bounding box center [779, 285] width 261 height 26
type input "[EMAIL_ADDRESS][DOMAIN_NAME]"
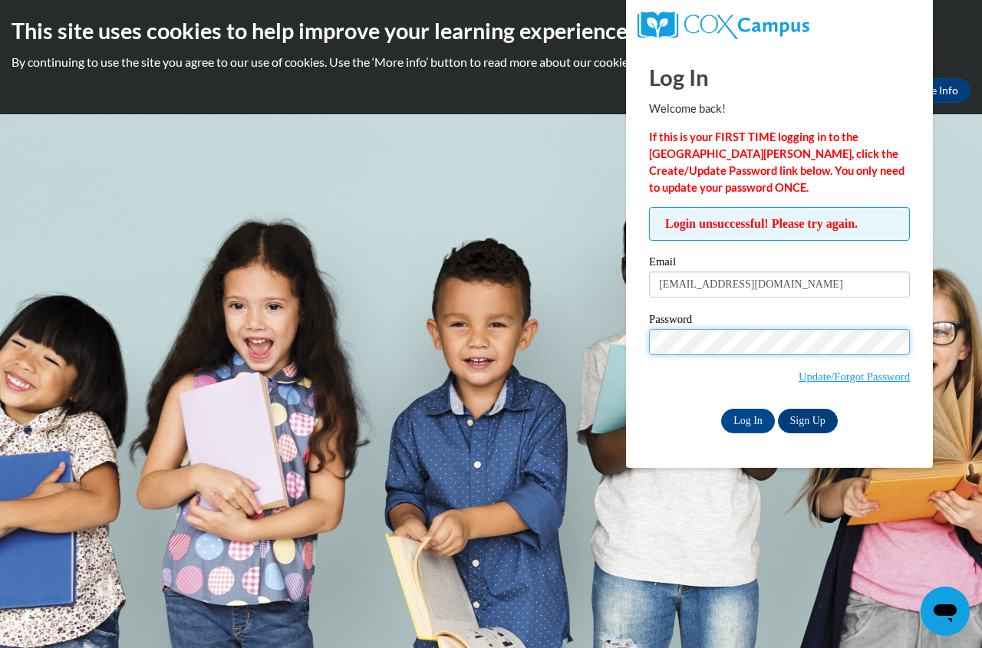
click at [721, 409] on input "Log In" at bounding box center [748, 421] width 54 height 25
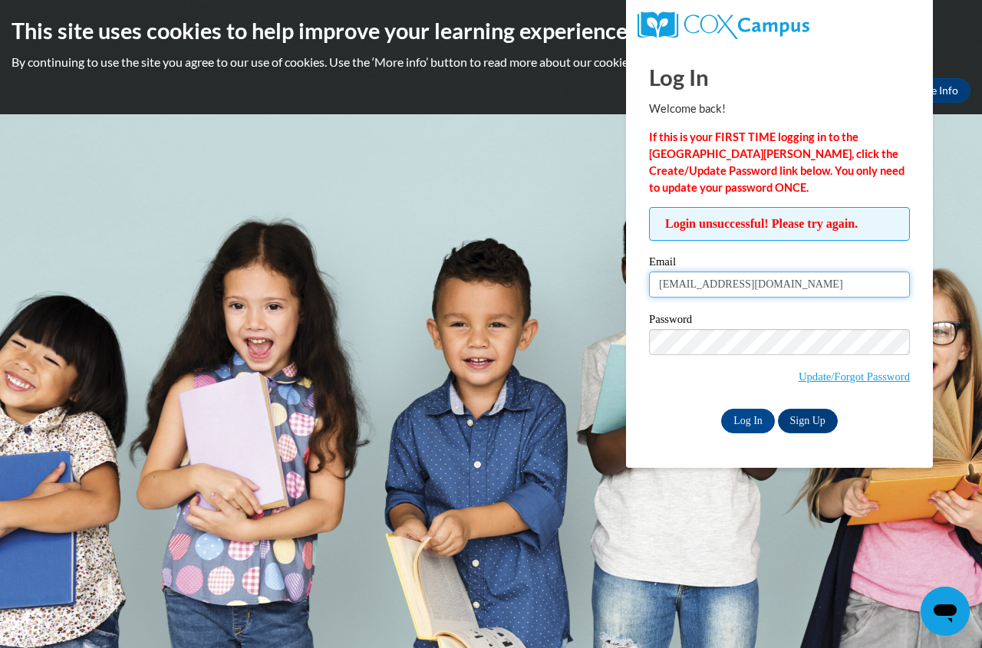
drag, startPoint x: 791, startPoint y: 289, endPoint x: 664, endPoint y: 289, distance: 127.4
click at [664, 289] on input "[EMAIL_ADDRESS][DOMAIN_NAME]" at bounding box center [779, 285] width 261 height 26
type input "[EMAIL_ADDRESS][DOMAIN_NAME]"
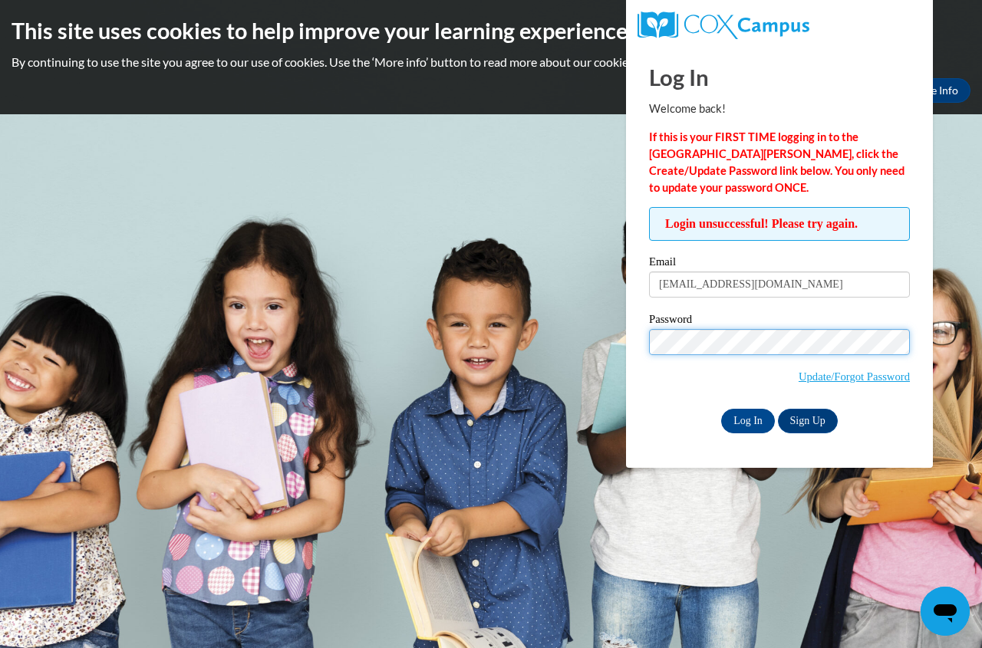
click at [721, 409] on input "Log In" at bounding box center [748, 421] width 54 height 25
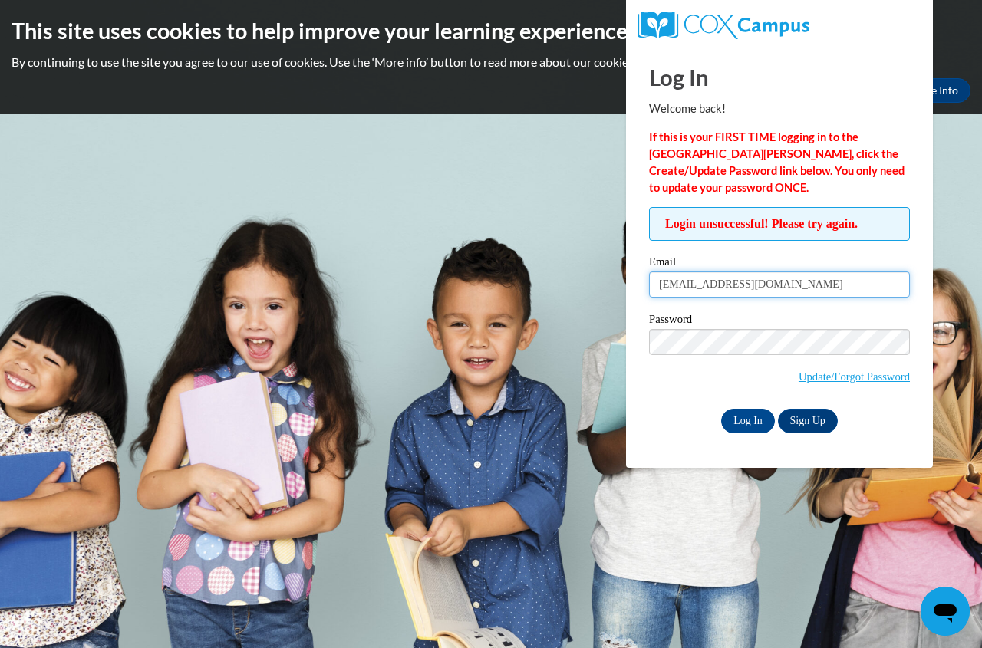
drag, startPoint x: 818, startPoint y: 282, endPoint x: 633, endPoint y: 284, distance: 184.9
click at [633, 284] on div "Log In Welcome back! If this is your FIRST TIME logging in to the NEW Cox Campu…" at bounding box center [780, 257] width 330 height 422
type input "[EMAIL_ADDRESS][DOMAIN_NAME]"
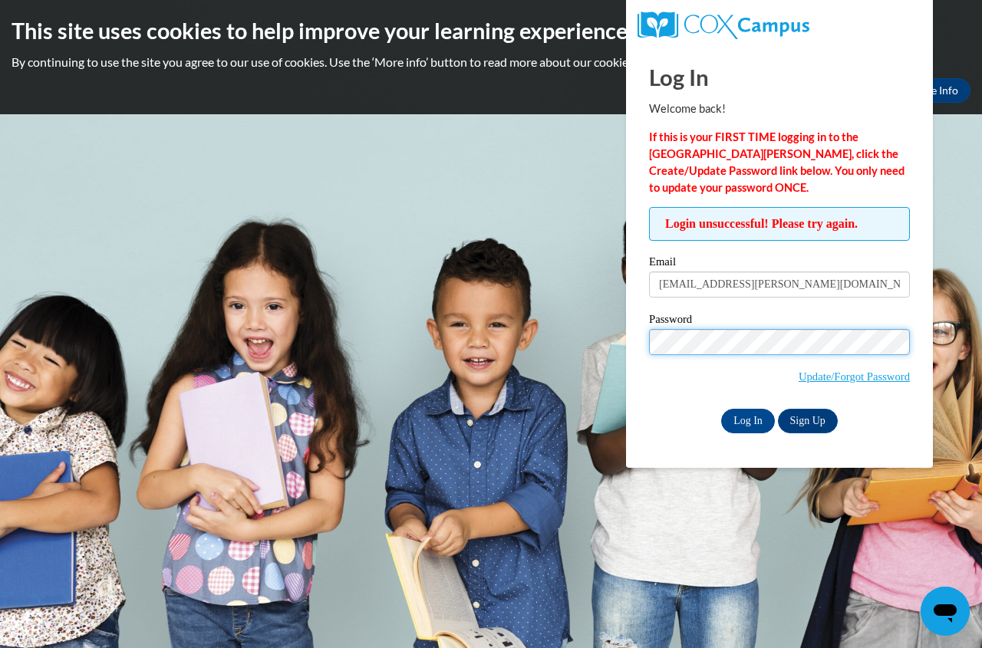
click at [721, 409] on input "Log In" at bounding box center [748, 421] width 54 height 25
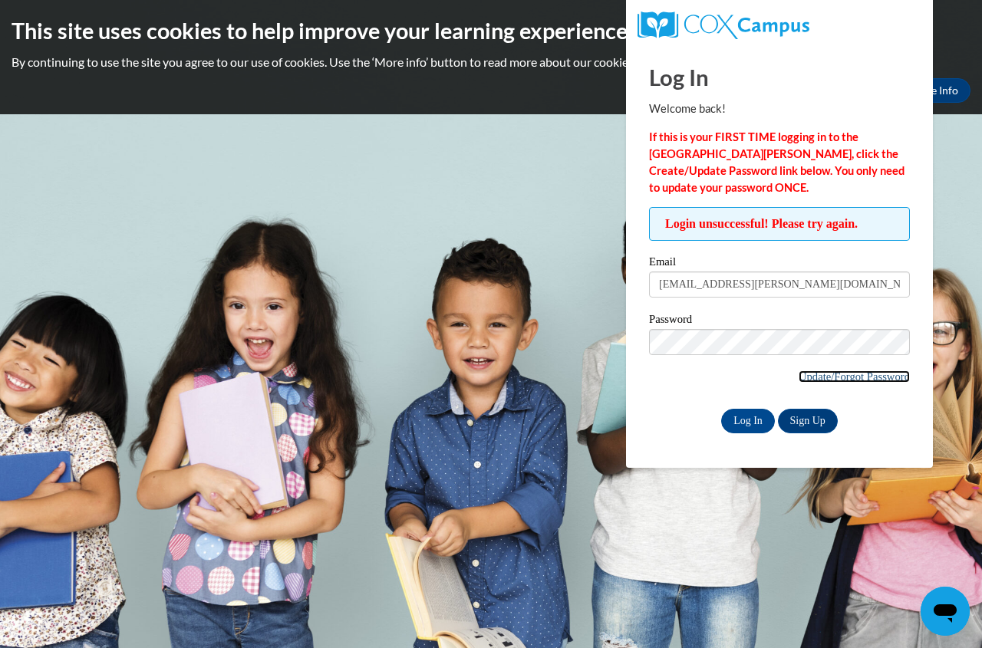
click at [843, 372] on link "Update/Forgot Password" at bounding box center [854, 377] width 111 height 12
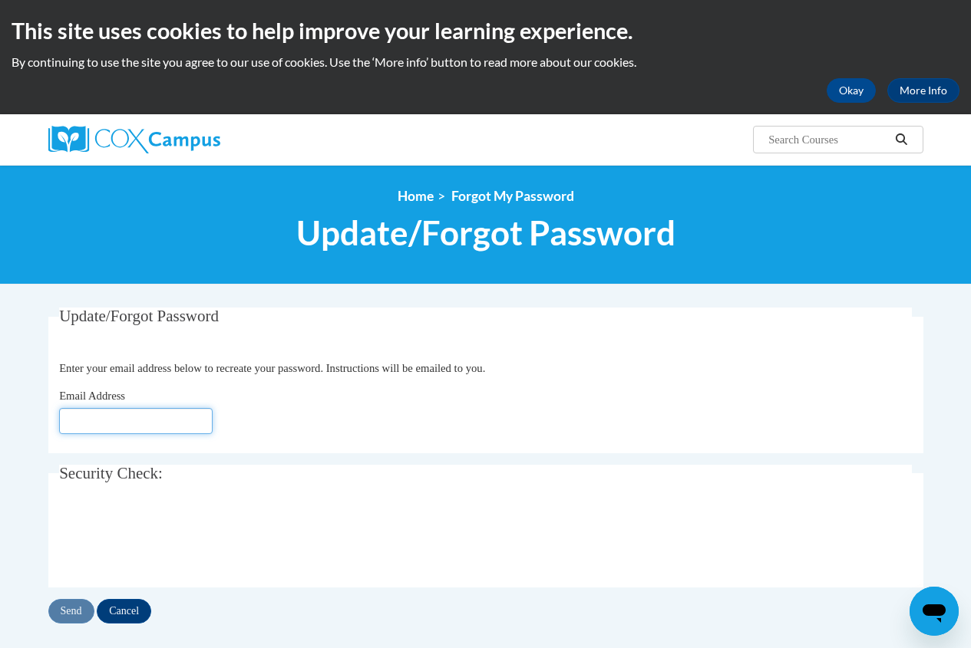
click at [194, 421] on input "Email Address" at bounding box center [135, 421] width 153 height 26
type input "[EMAIL_ADDRESS][DOMAIN_NAME]"
click at [68, 612] on input "Send" at bounding box center [71, 611] width 46 height 25
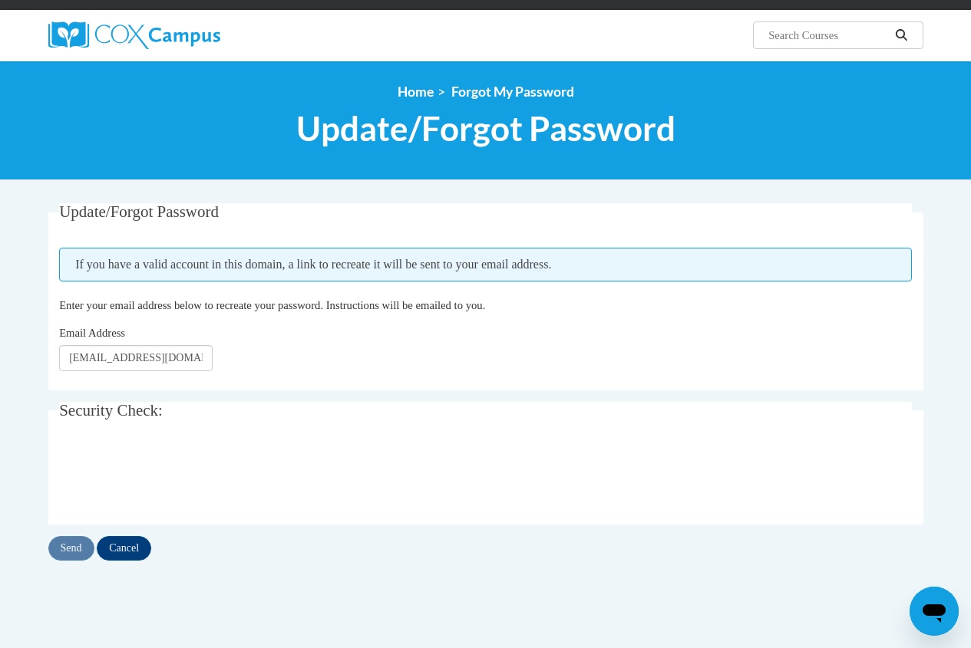
scroll to position [153, 0]
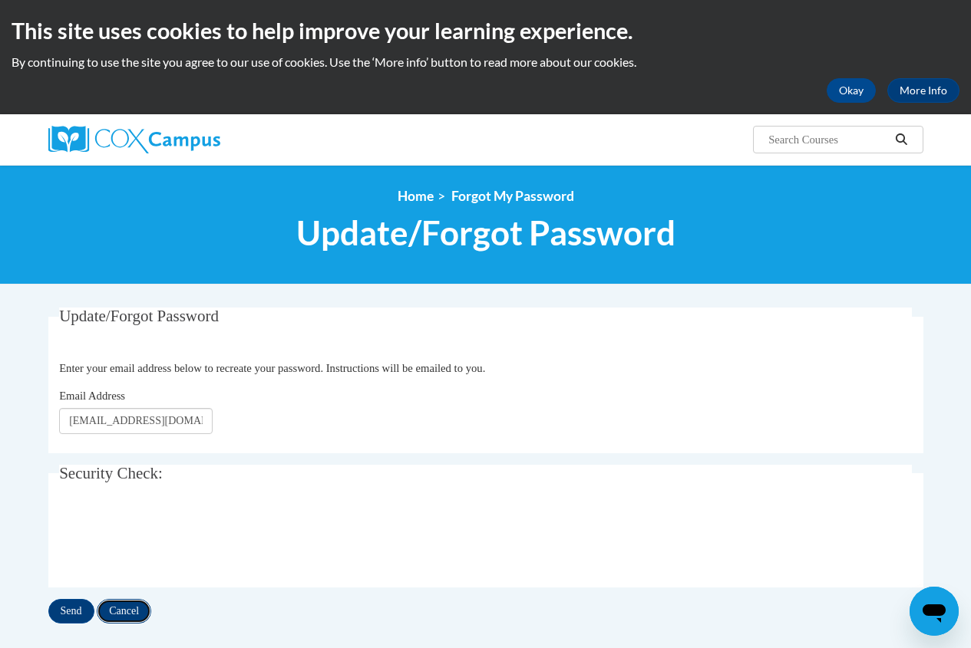
click at [123, 607] on input "Cancel" at bounding box center [124, 611] width 54 height 25
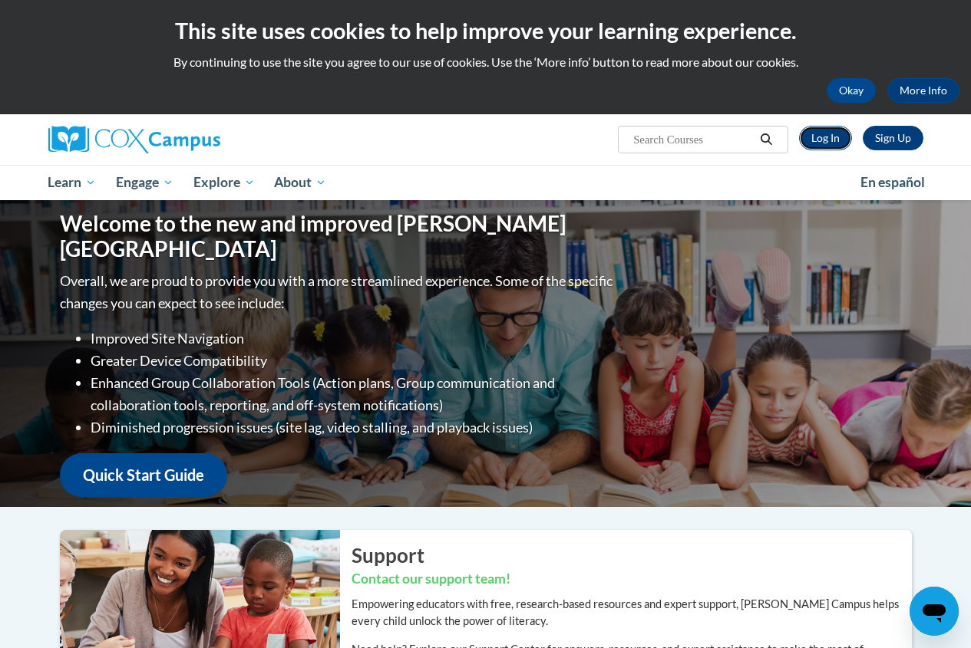
click at [820, 137] on link "Log In" at bounding box center [825, 138] width 53 height 25
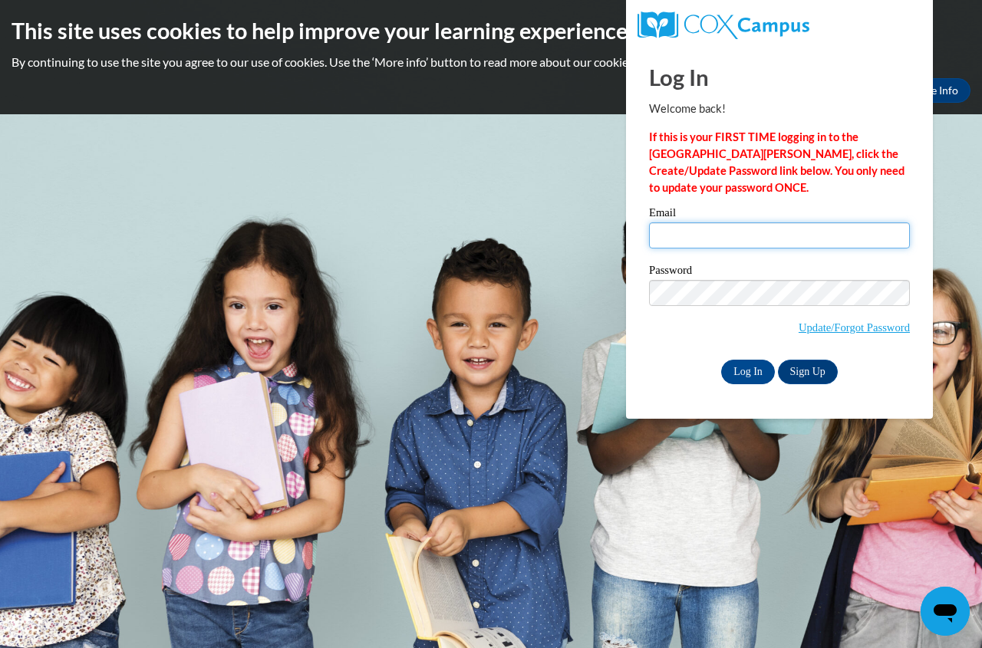
type input "alyssa.baesler@capitaldayschool.net"
drag, startPoint x: 624, startPoint y: 232, endPoint x: 589, endPoint y: 232, distance: 34.5
click at [589, 232] on body "This site uses cookies to help improve your learning experience. By continuing …" at bounding box center [491, 324] width 982 height 648
type input "kiah.rowland@capitaldayschool.net"
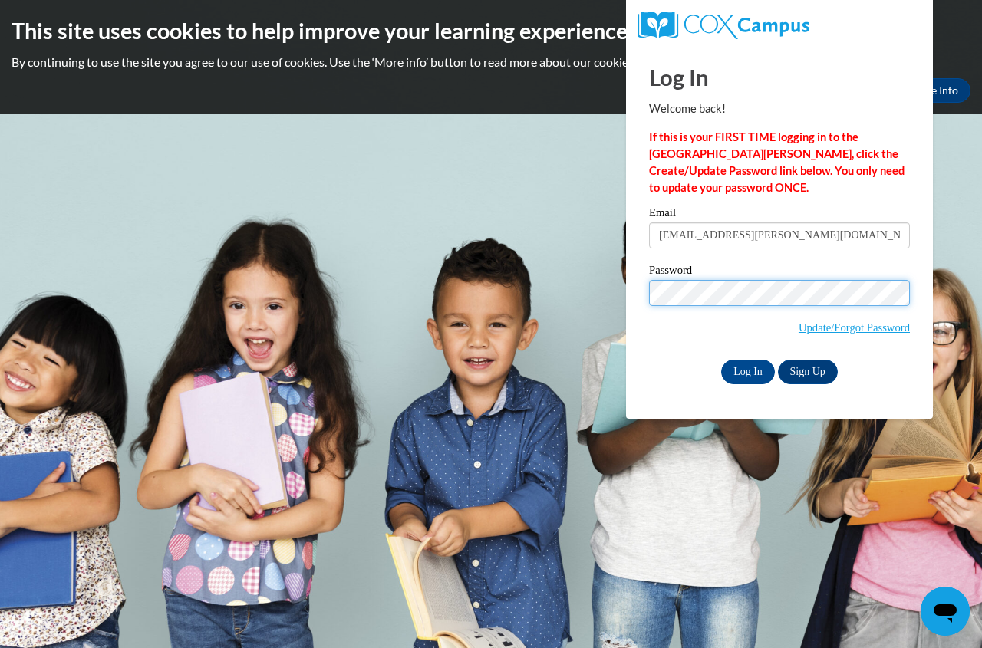
click at [644, 292] on div "Please enter your email! Please enter your password! Email kiah.rowland@capital…" at bounding box center [780, 295] width 284 height 176
click at [721, 360] on input "Log In" at bounding box center [748, 372] width 54 height 25
click at [671, 353] on div "Password Update/Forgot Password" at bounding box center [779, 310] width 261 height 91
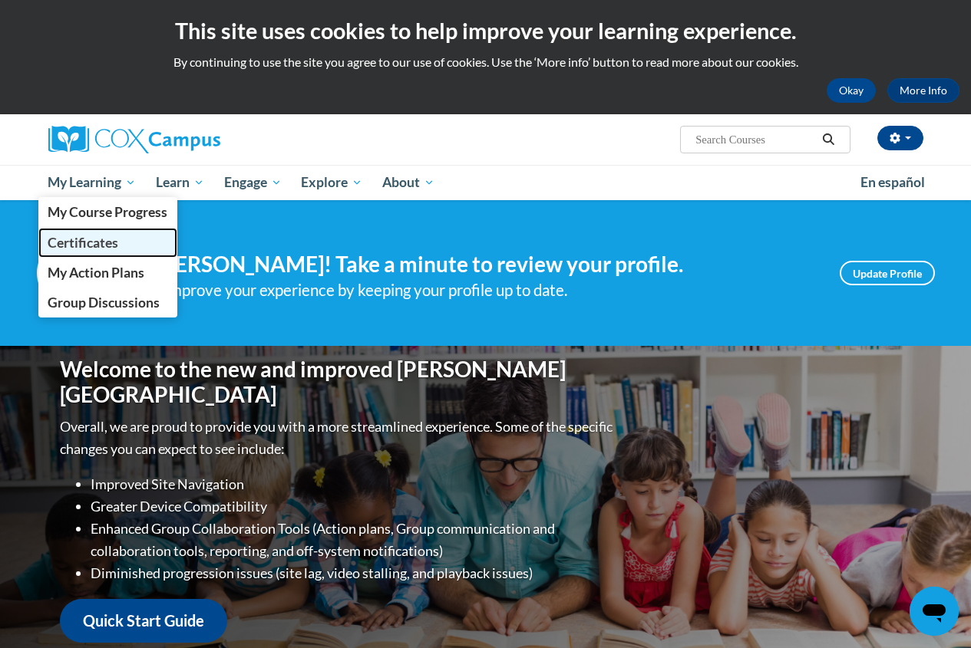
click at [110, 246] on span "Certificates" at bounding box center [83, 243] width 71 height 16
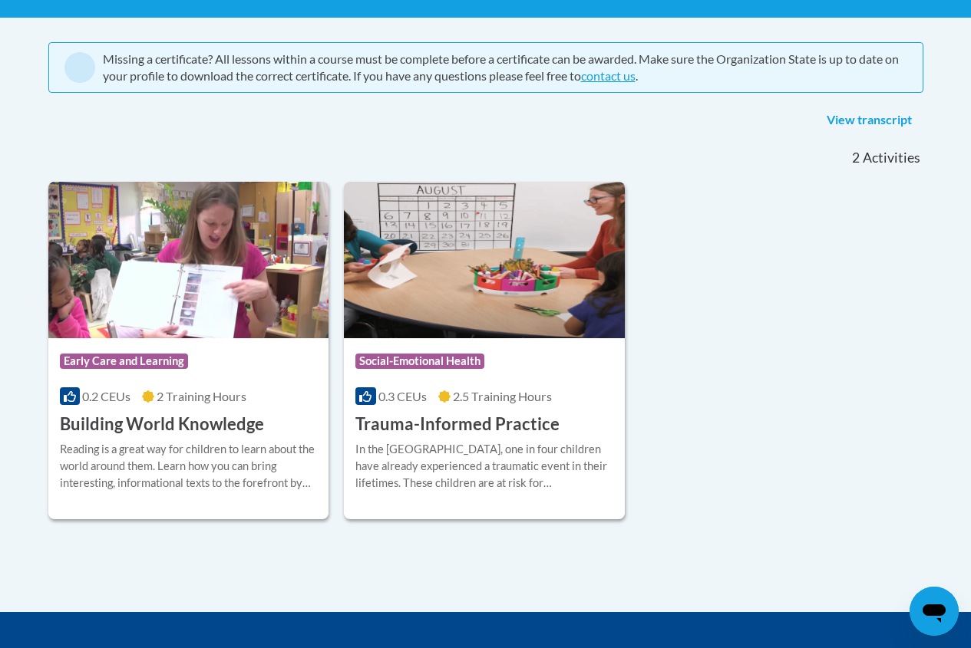
scroll to position [307, 0]
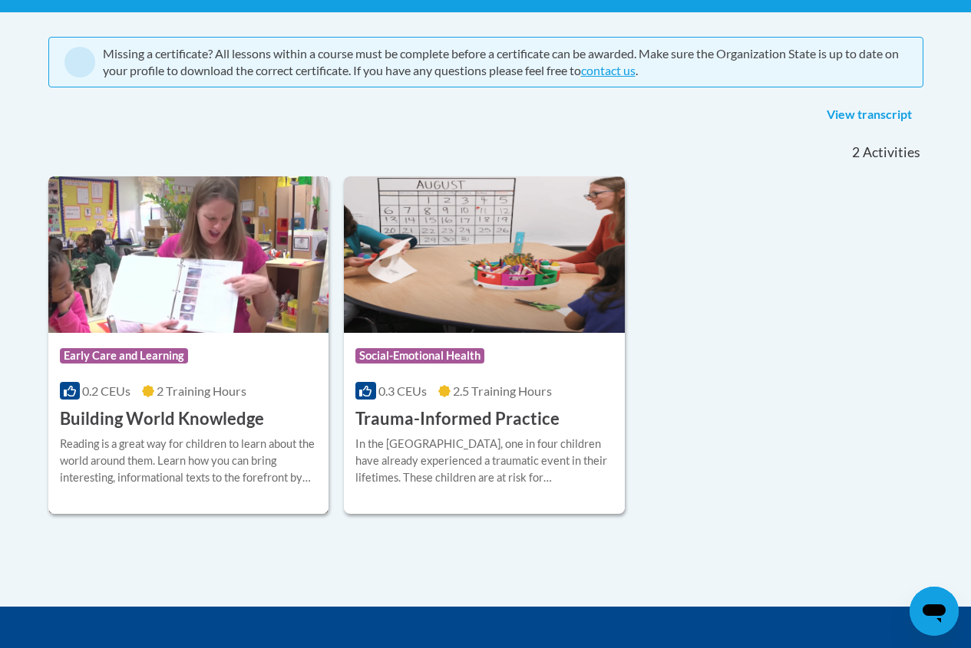
click at [183, 285] on img at bounding box center [188, 254] width 281 height 157
